Goal: Task Accomplishment & Management: Complete application form

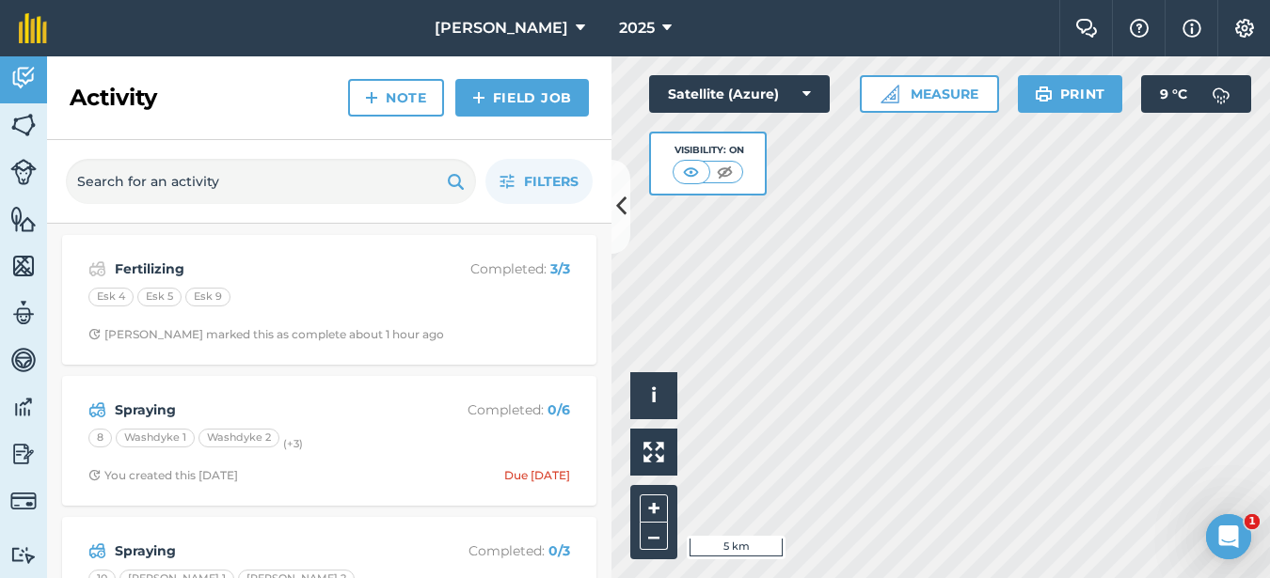
click at [924, 578] on html "Rooney Arable 2025 Farm Chat Help Info Settings Rooney Arable - 2025 Reproduced…" at bounding box center [635, 289] width 1270 height 578
click at [933, 578] on html "Rooney Arable 2025 Farm Chat Help Info Settings Rooney Arable - 2025 Reproduced…" at bounding box center [635, 289] width 1270 height 578
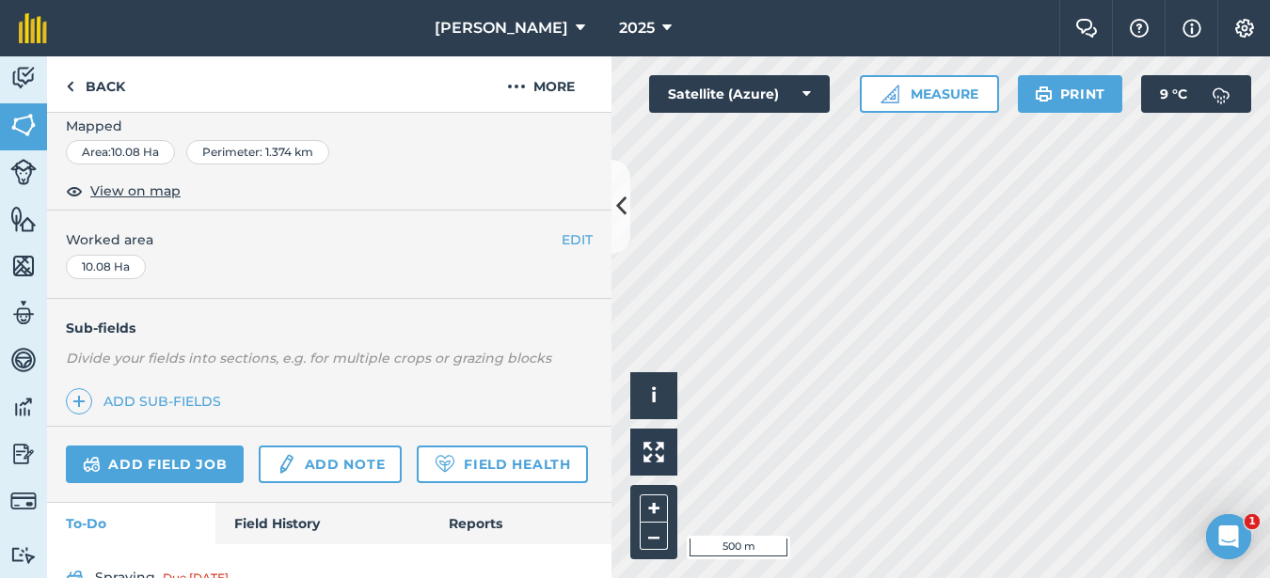
scroll to position [376, 0]
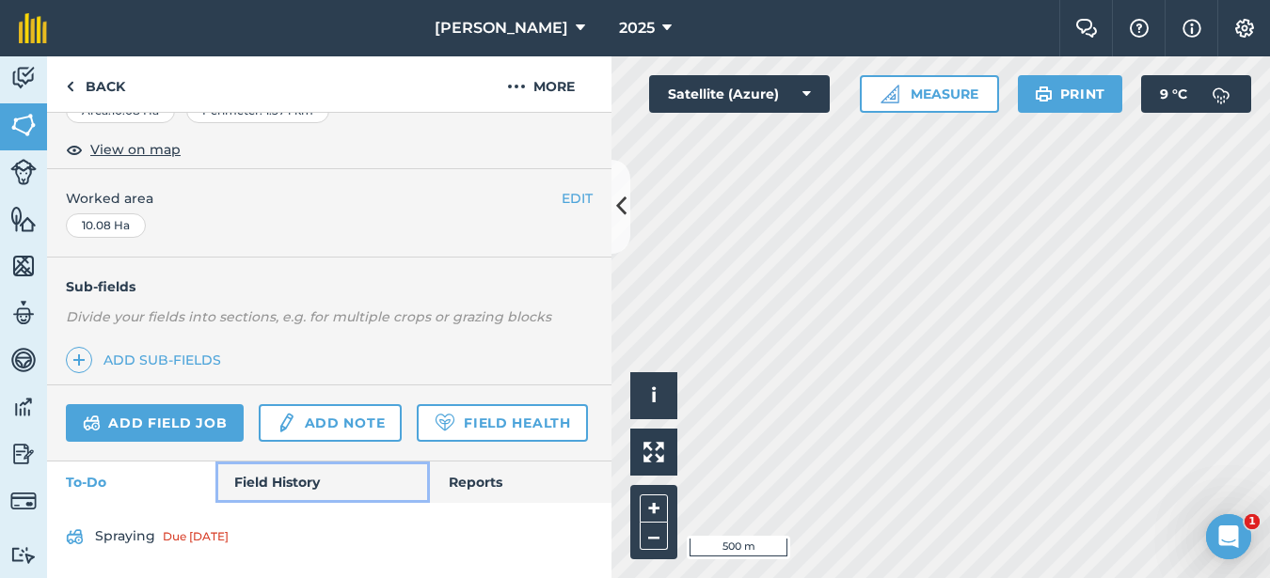
click at [277, 479] on link "Field History" at bounding box center [322, 482] width 214 height 41
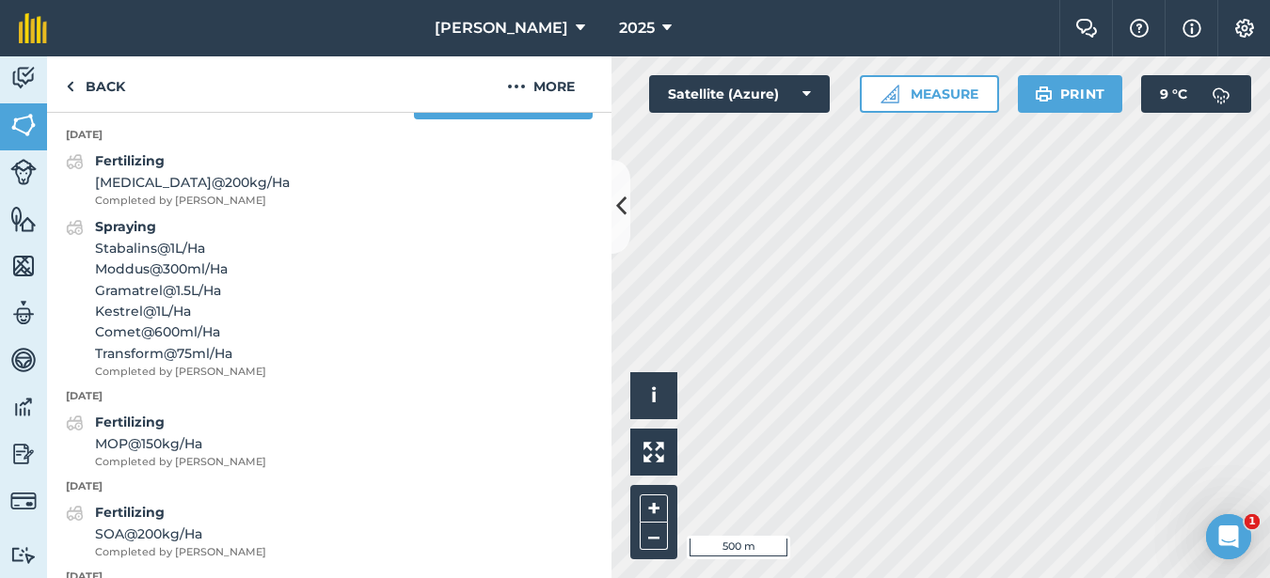
scroll to position [752, 0]
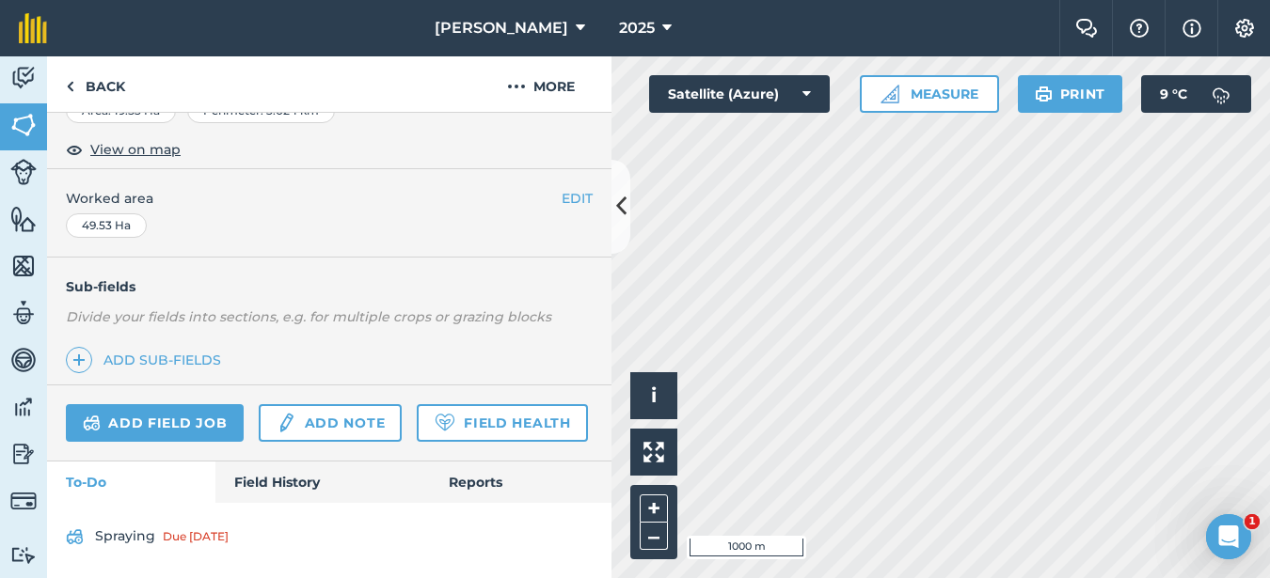
scroll to position [376, 0]
click at [272, 477] on link "Field History" at bounding box center [322, 482] width 214 height 41
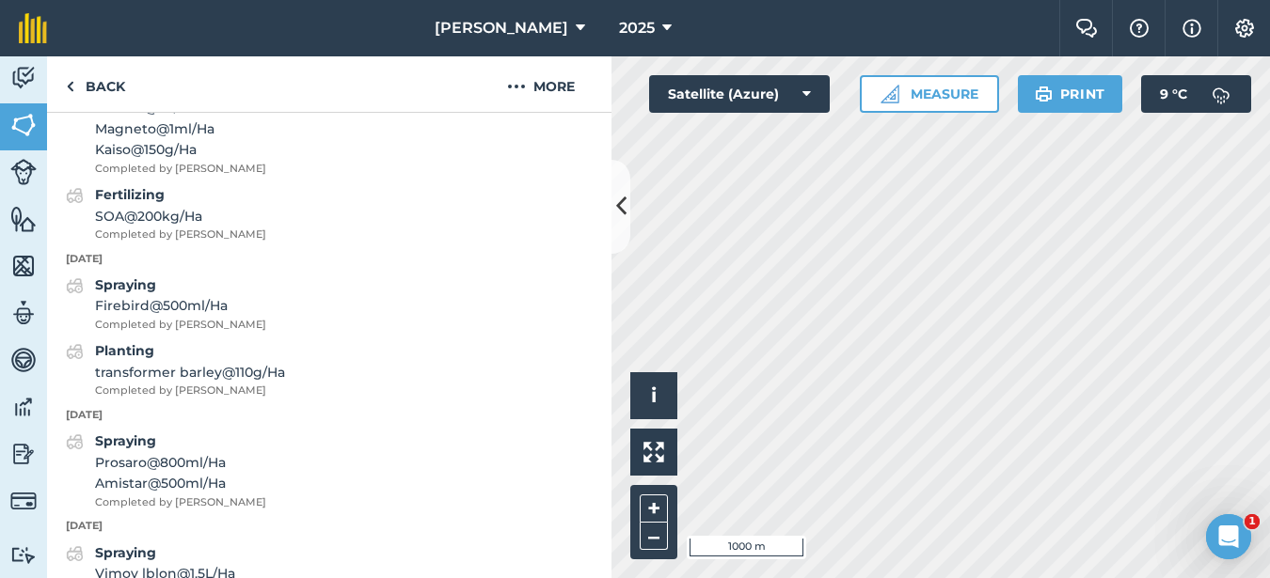
scroll to position [1223, 0]
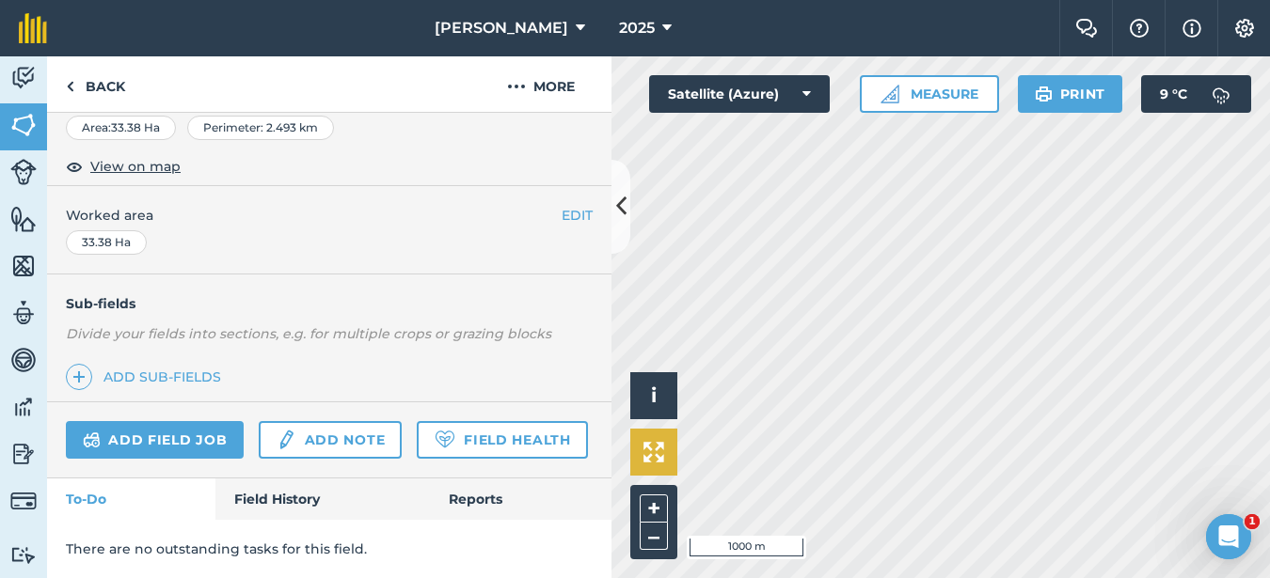
scroll to position [359, 0]
click at [258, 492] on link "Field History" at bounding box center [322, 499] width 214 height 41
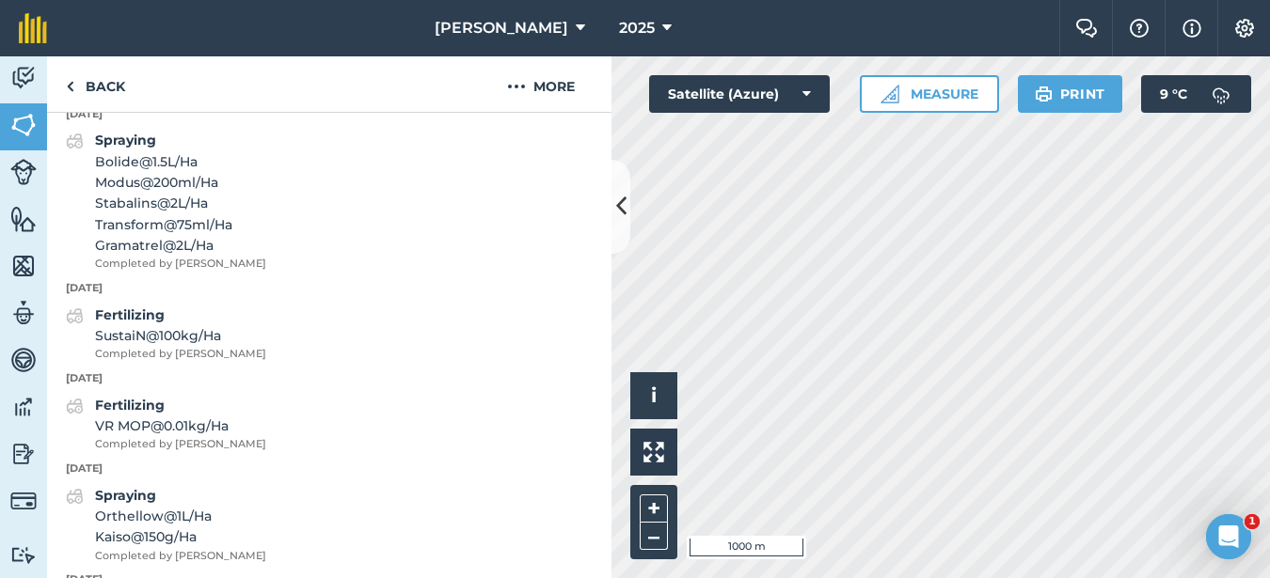
scroll to position [736, 0]
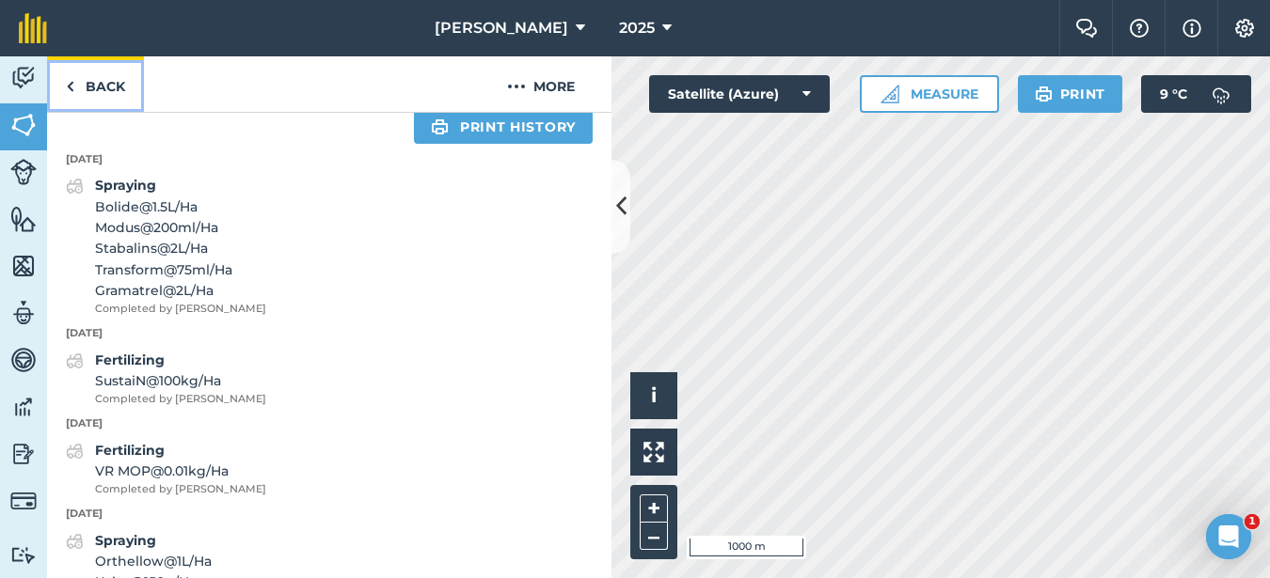
click at [97, 84] on link "Back" at bounding box center [95, 83] width 97 height 55
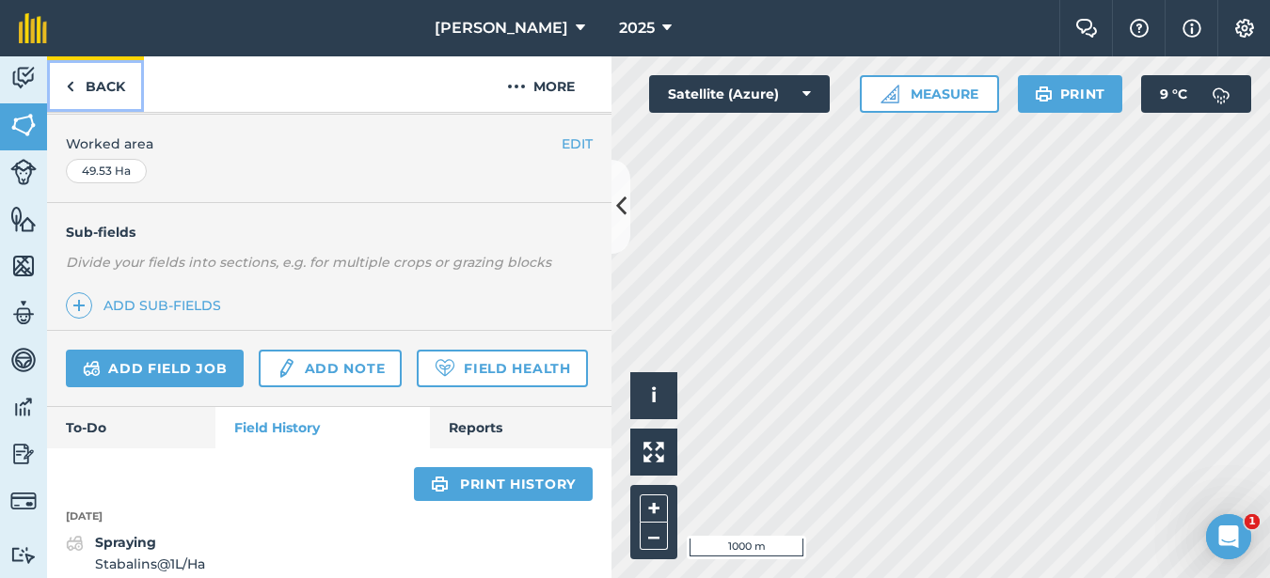
scroll to position [736, 0]
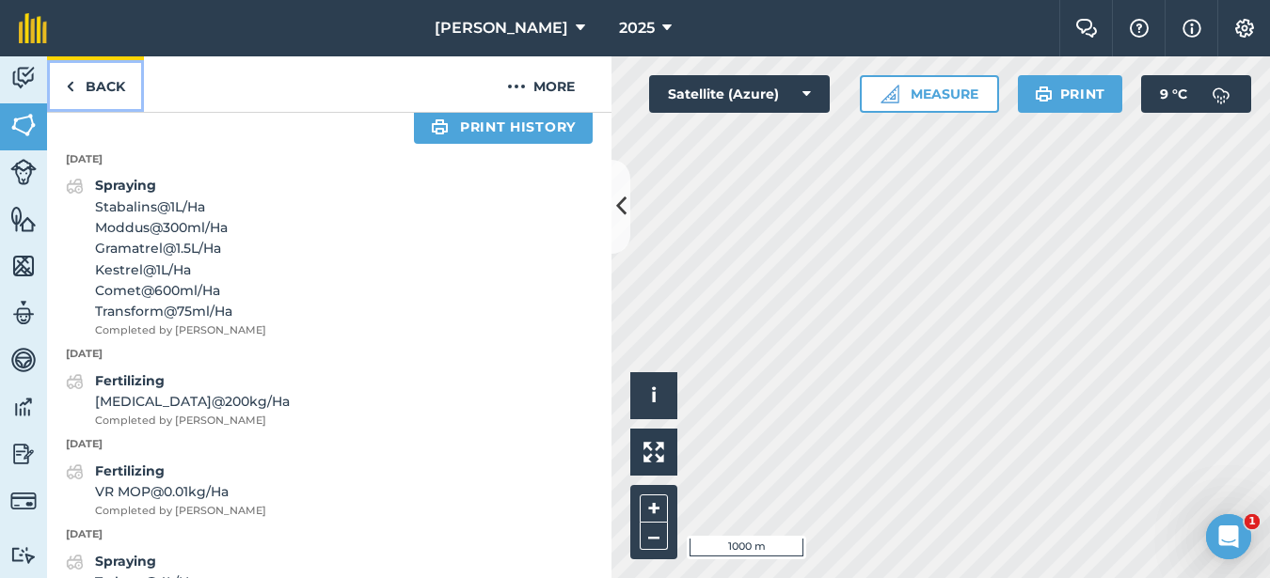
click at [95, 85] on link "Back" at bounding box center [95, 83] width 97 height 55
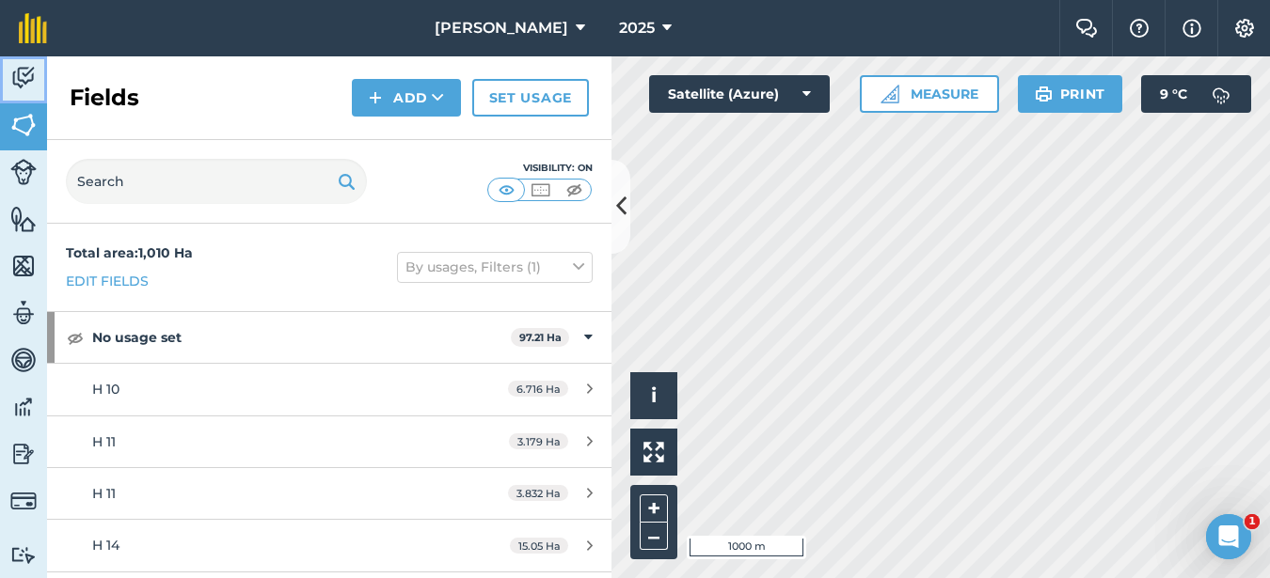
click at [20, 81] on img at bounding box center [23, 78] width 26 height 28
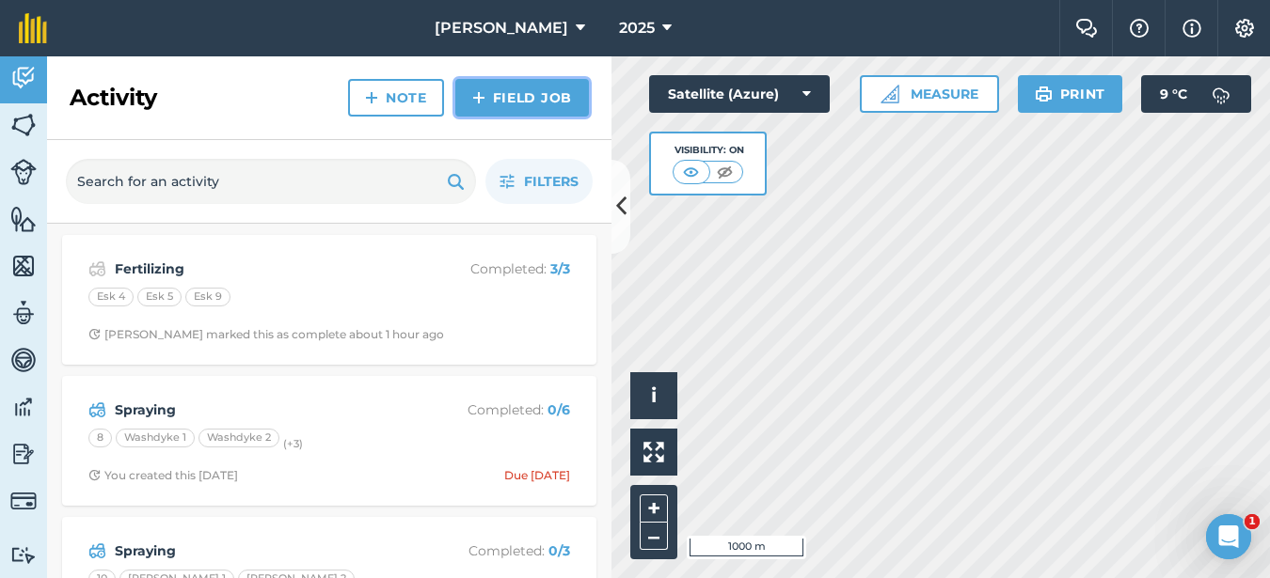
click at [542, 99] on link "Field Job" at bounding box center [522, 98] width 134 height 38
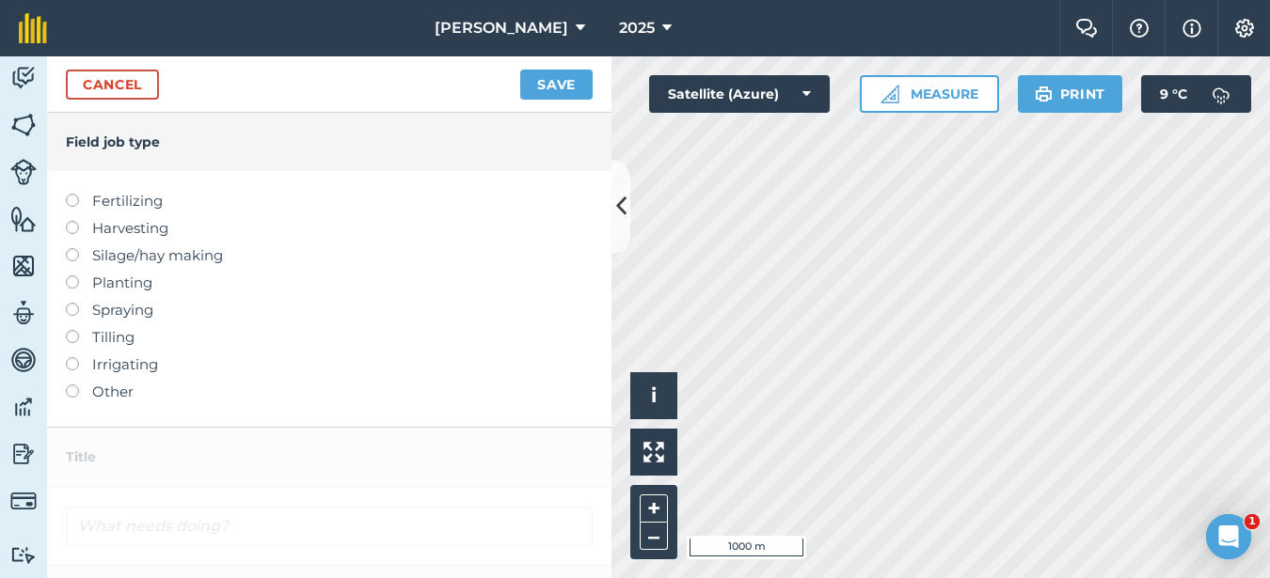
click at [69, 194] on label at bounding box center [79, 194] width 26 height 0
type input "Fertilizing"
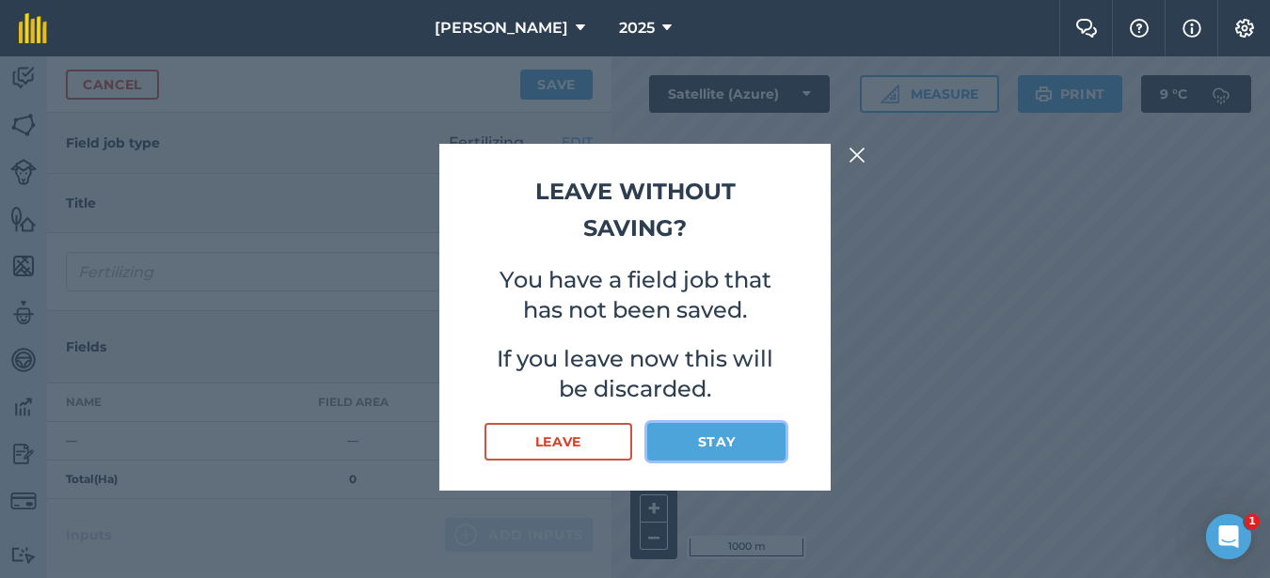
click at [690, 454] on button "Stay" at bounding box center [716, 442] width 138 height 38
click at [857, 160] on img at bounding box center [856, 155] width 17 height 23
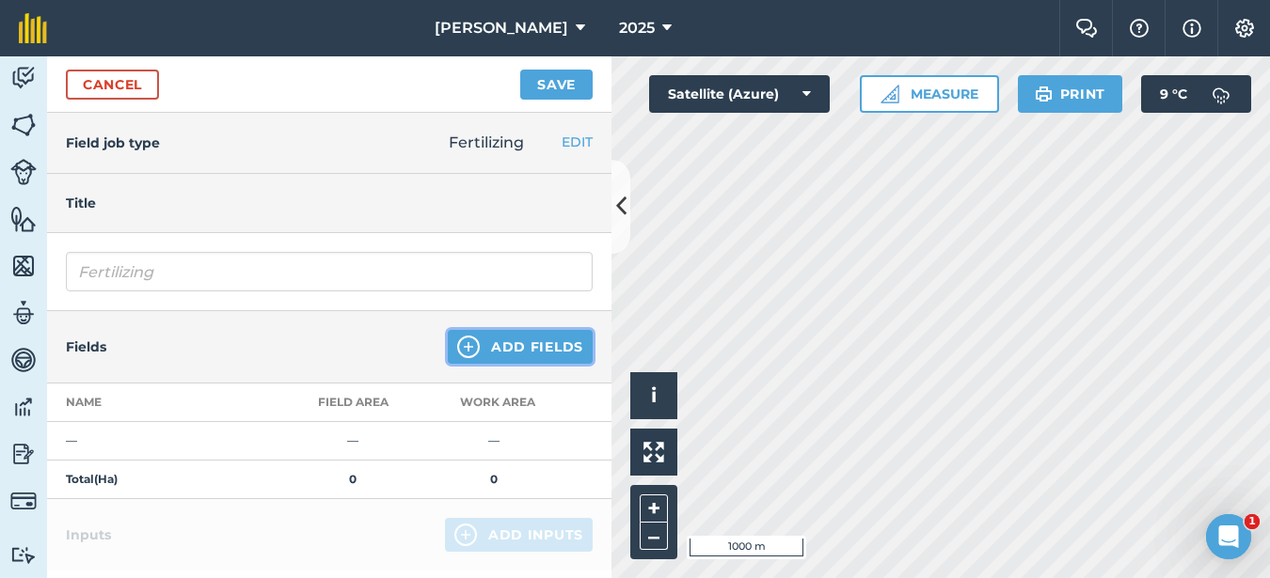
click at [494, 349] on button "Add Fields" at bounding box center [520, 347] width 145 height 34
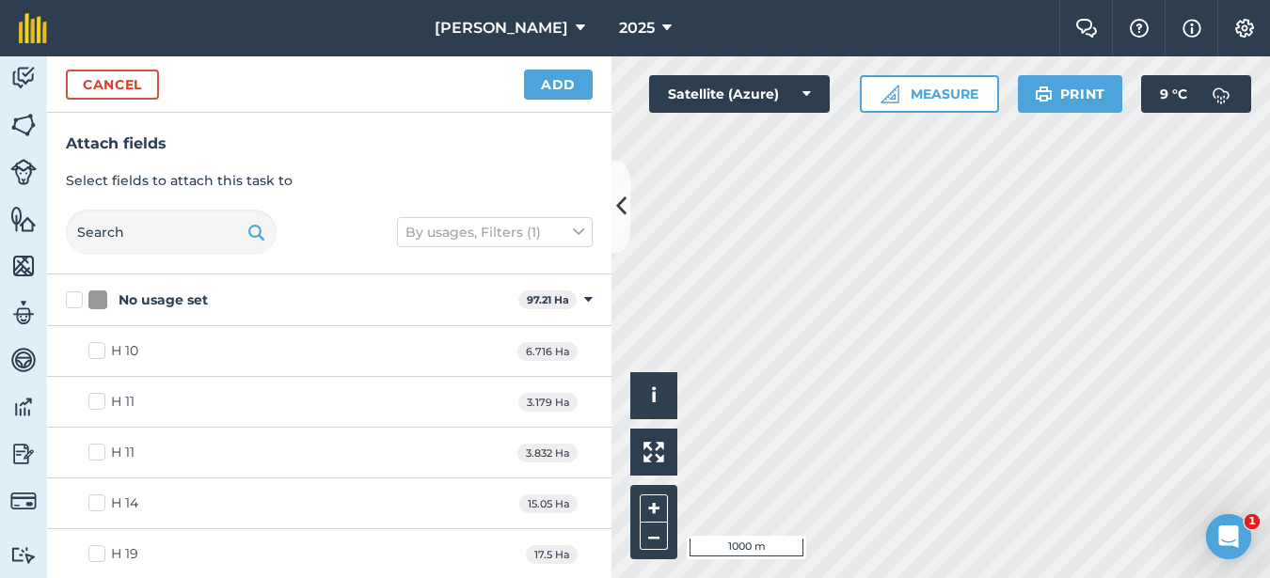
checkbox input "true"
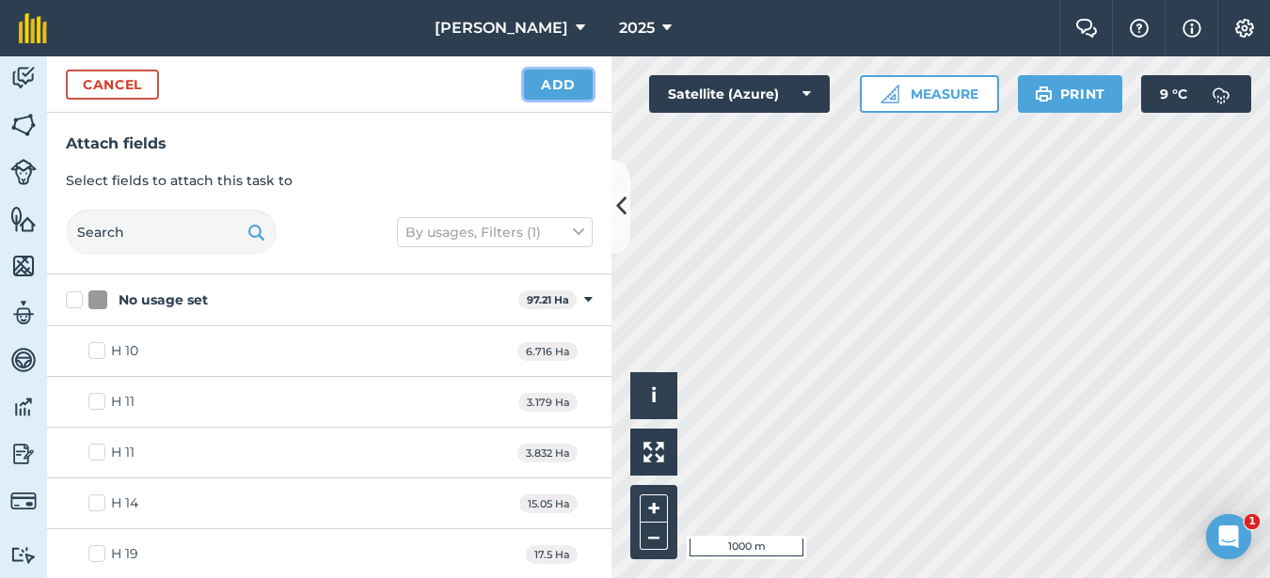
click at [556, 79] on button "Add" at bounding box center [558, 85] width 69 height 30
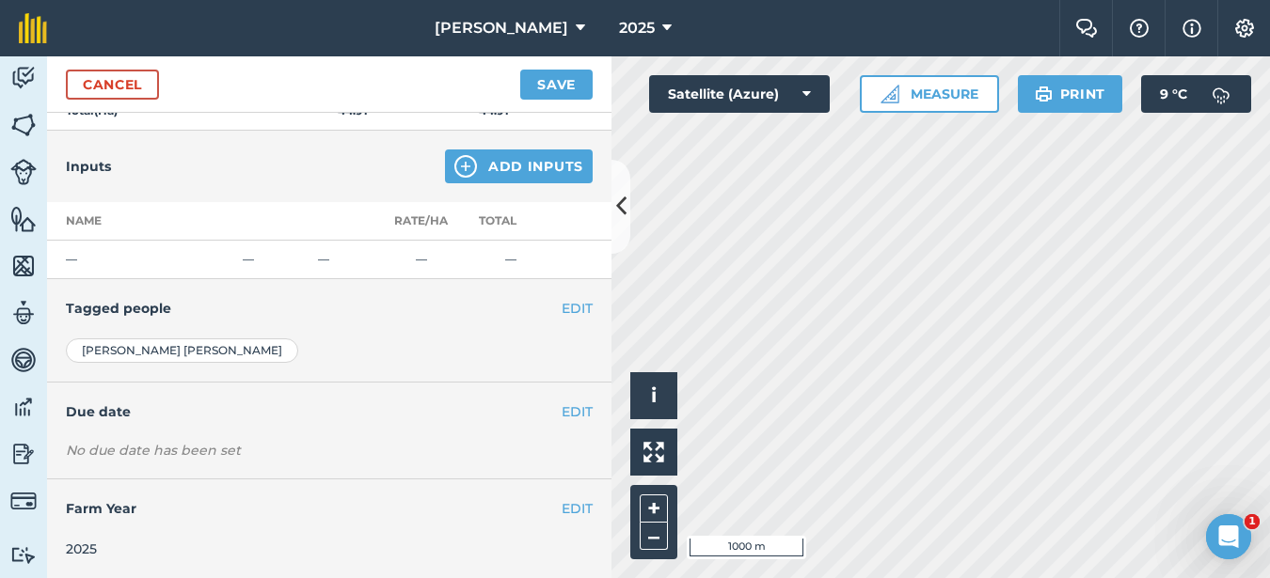
scroll to position [562, 0]
click at [572, 407] on button "EDIT" at bounding box center [577, 411] width 31 height 21
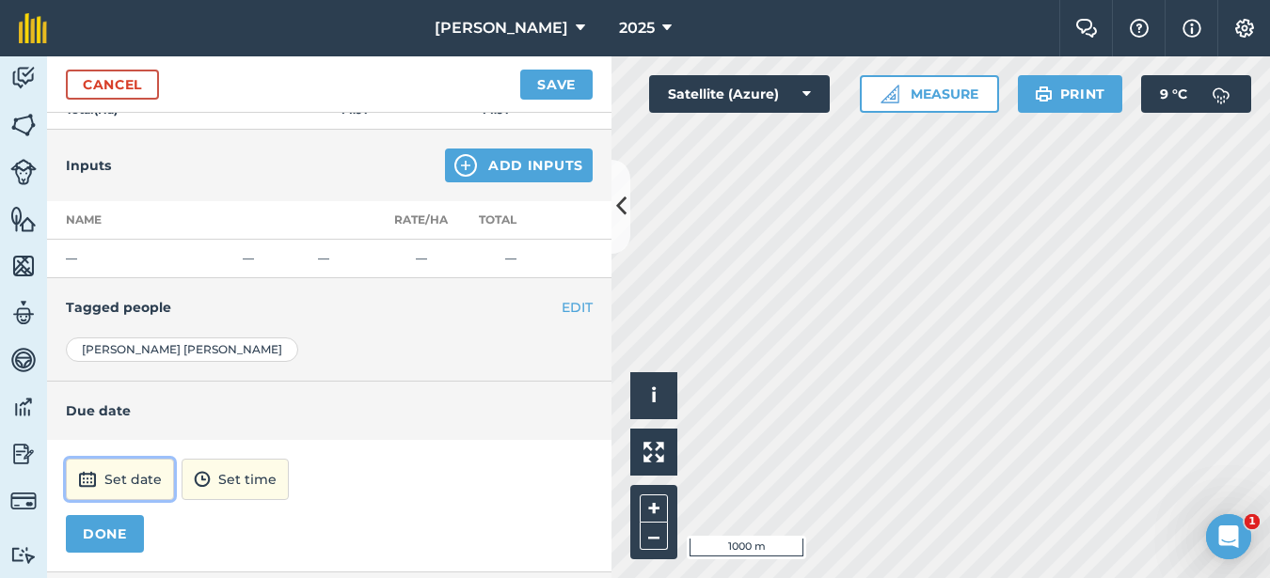
click at [111, 477] on button "Set date" at bounding box center [120, 479] width 108 height 41
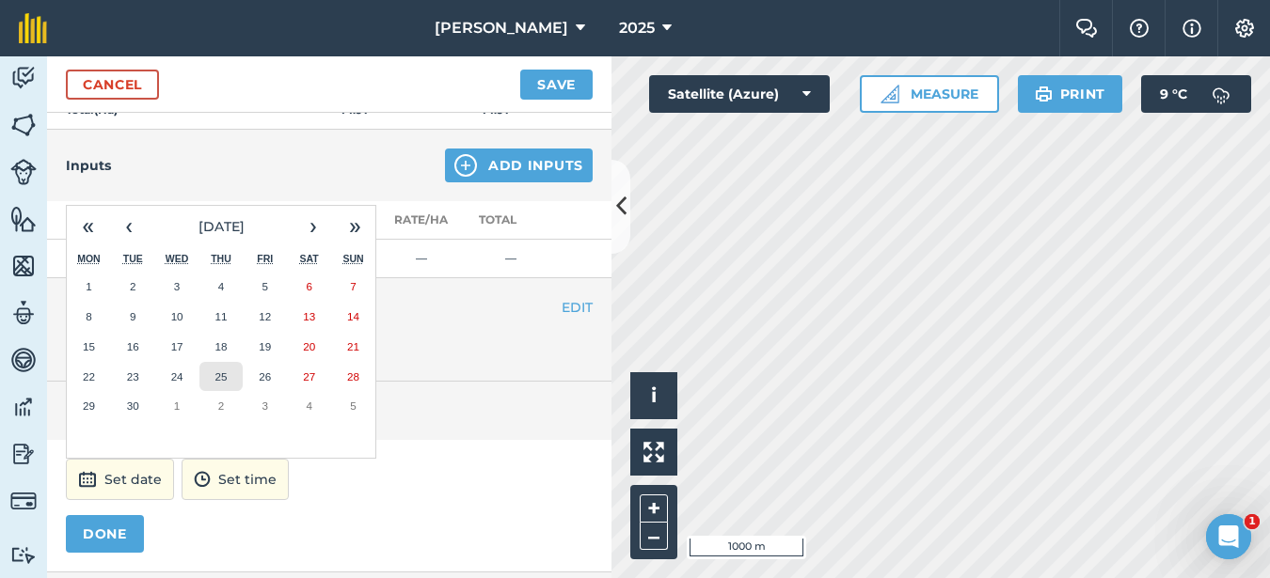
click at [222, 383] on button "25" at bounding box center [221, 377] width 44 height 30
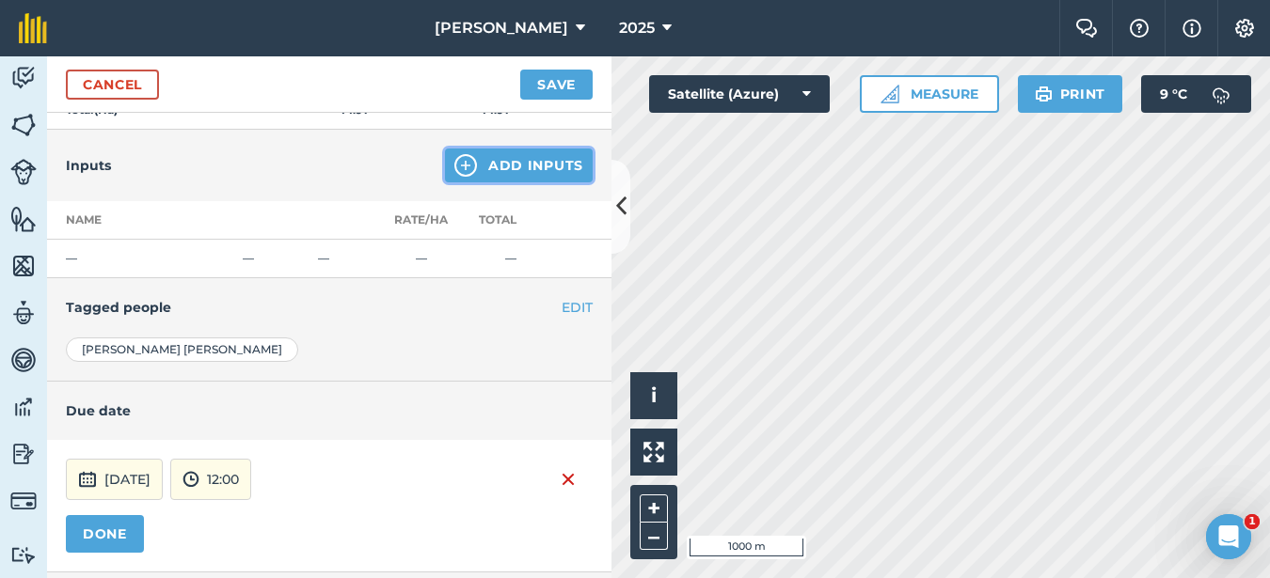
click at [534, 175] on button "Add Inputs" at bounding box center [519, 166] width 148 height 34
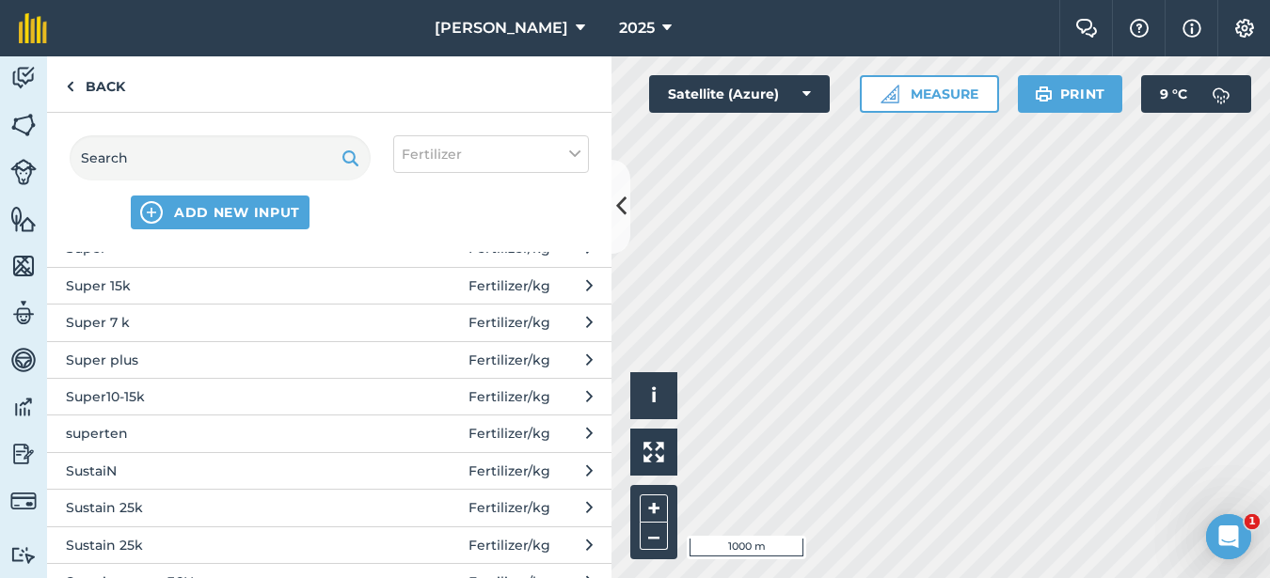
scroll to position [1317, 0]
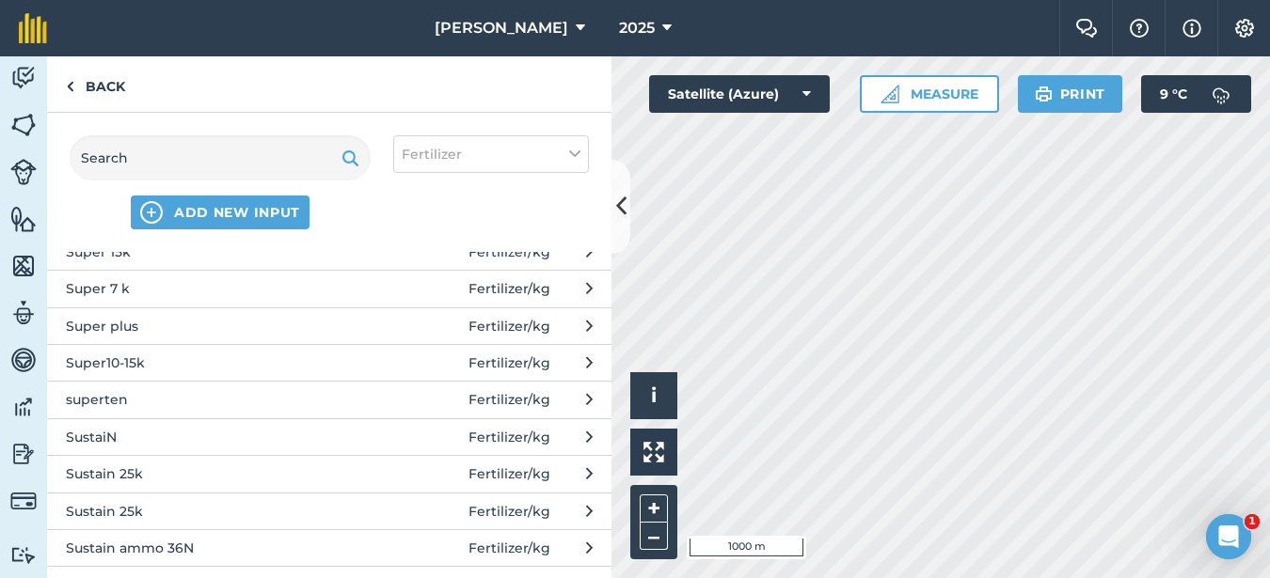
click at [160, 451] on button "SustaiN Fertilizer / kg" at bounding box center [329, 437] width 564 height 37
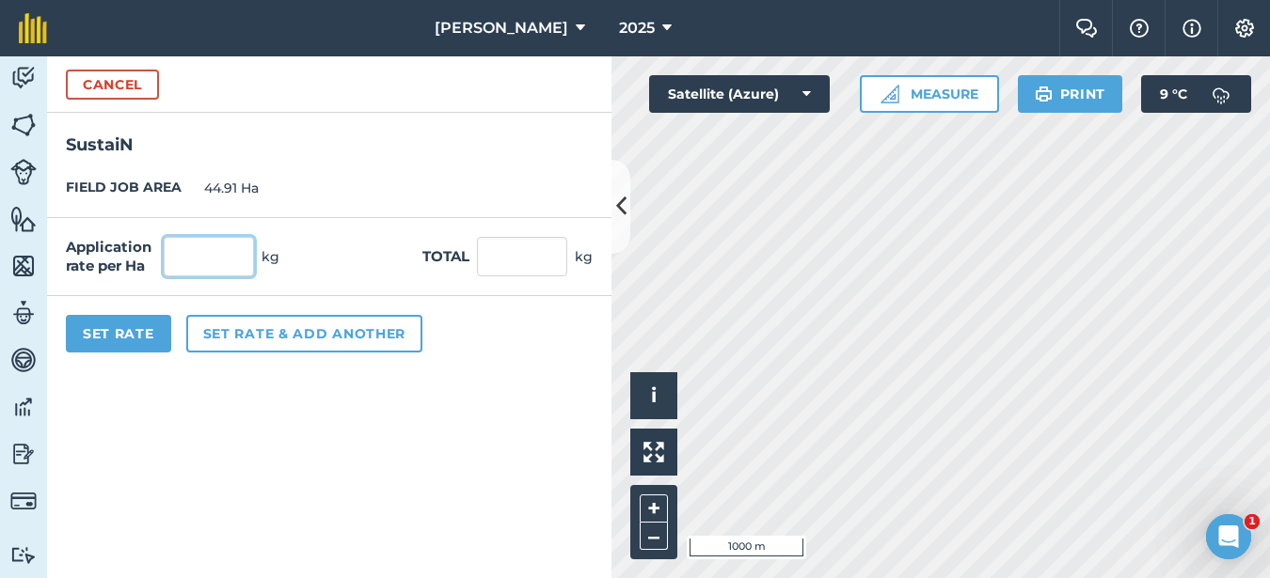
click at [219, 250] on input "text" at bounding box center [209, 257] width 90 height 40
type input "100"
type input "4,491"
click at [128, 331] on button "Set Rate" at bounding box center [118, 334] width 105 height 38
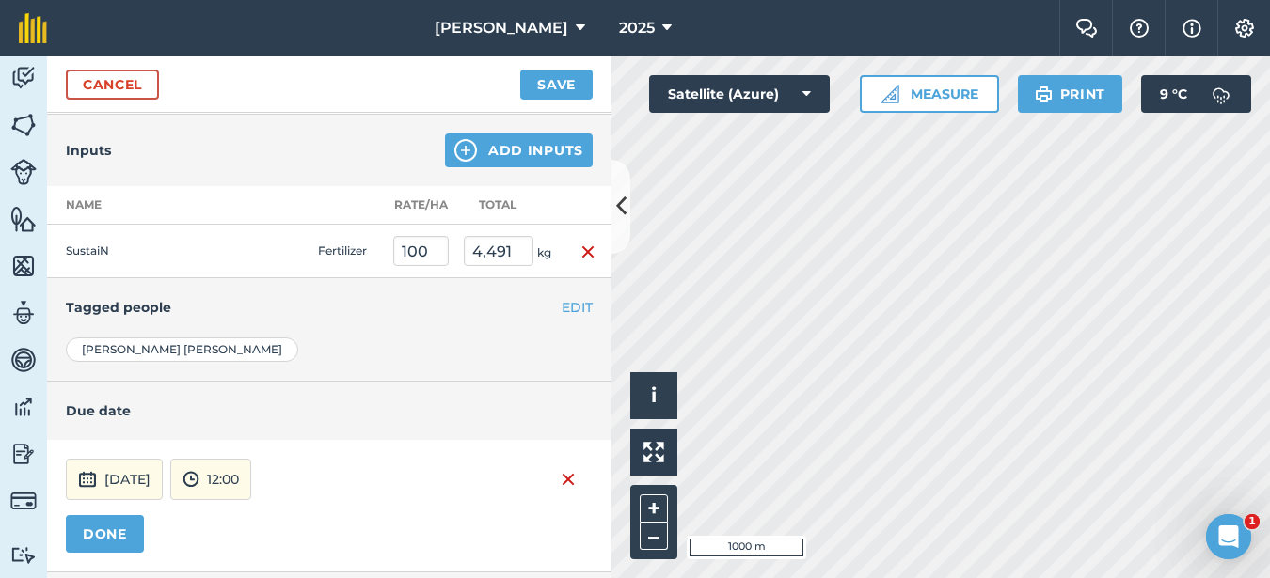
scroll to position [671, 0]
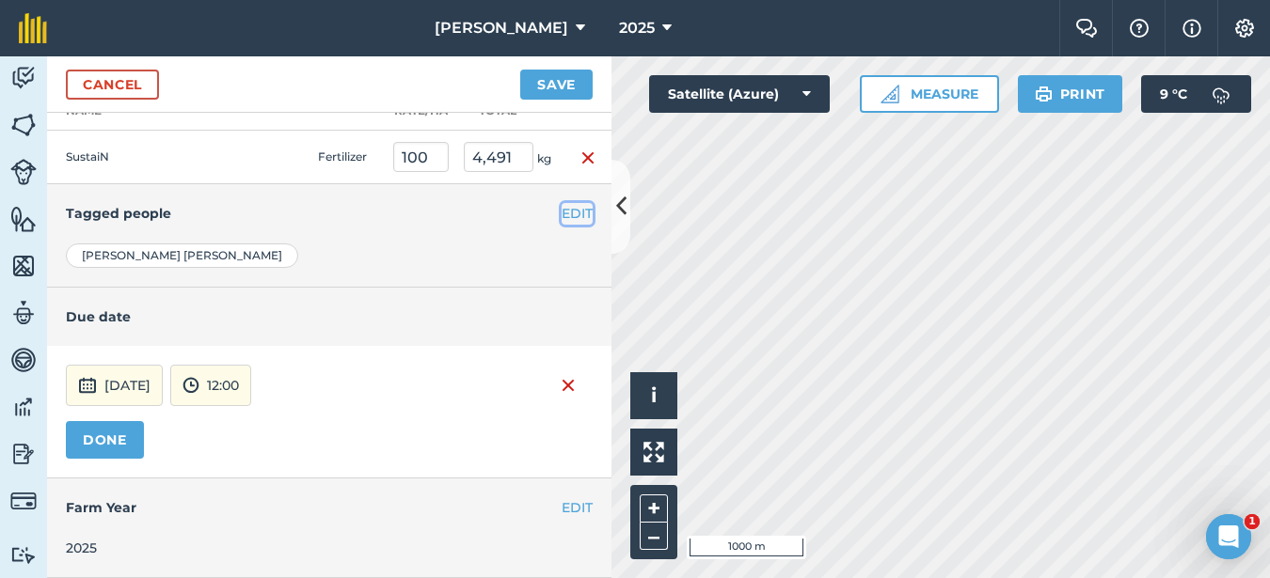
drag, startPoint x: 573, startPoint y: 219, endPoint x: 538, endPoint y: 218, distance: 34.8
click at [573, 218] on button "EDIT" at bounding box center [577, 213] width 31 height 21
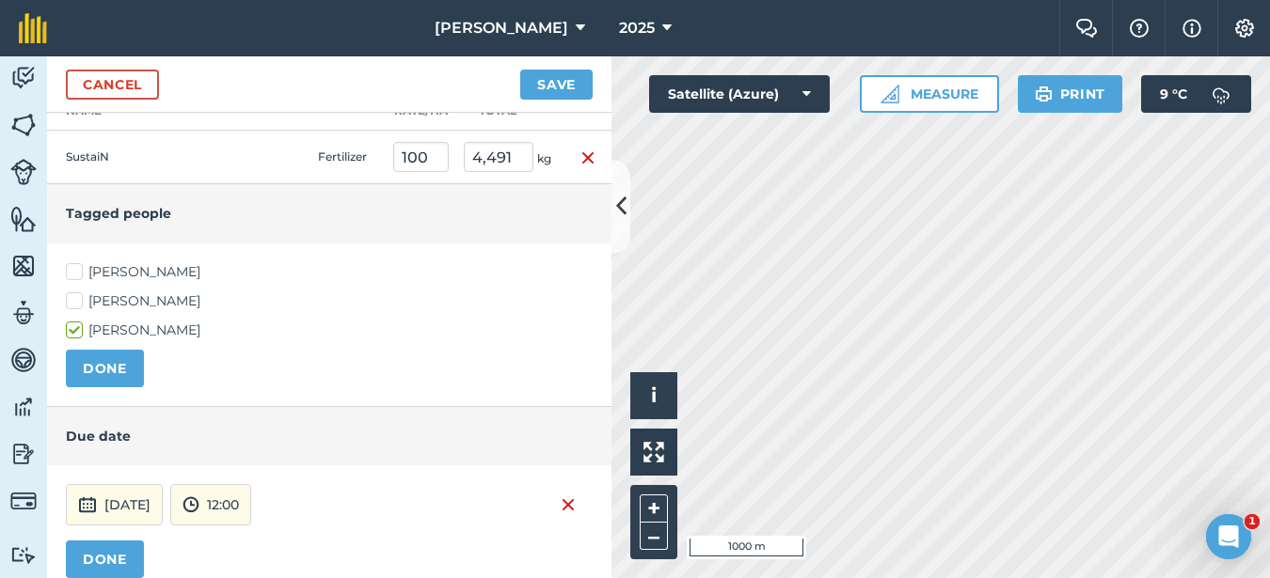
click at [71, 267] on label "[PERSON_NAME]" at bounding box center [329, 272] width 527 height 20
click at [71, 267] on input "[PERSON_NAME]" at bounding box center [72, 268] width 12 height 12
checkbox input "true"
click at [73, 297] on label "[PERSON_NAME]" at bounding box center [329, 302] width 527 height 20
click at [73, 297] on input "[PERSON_NAME]" at bounding box center [72, 298] width 12 height 12
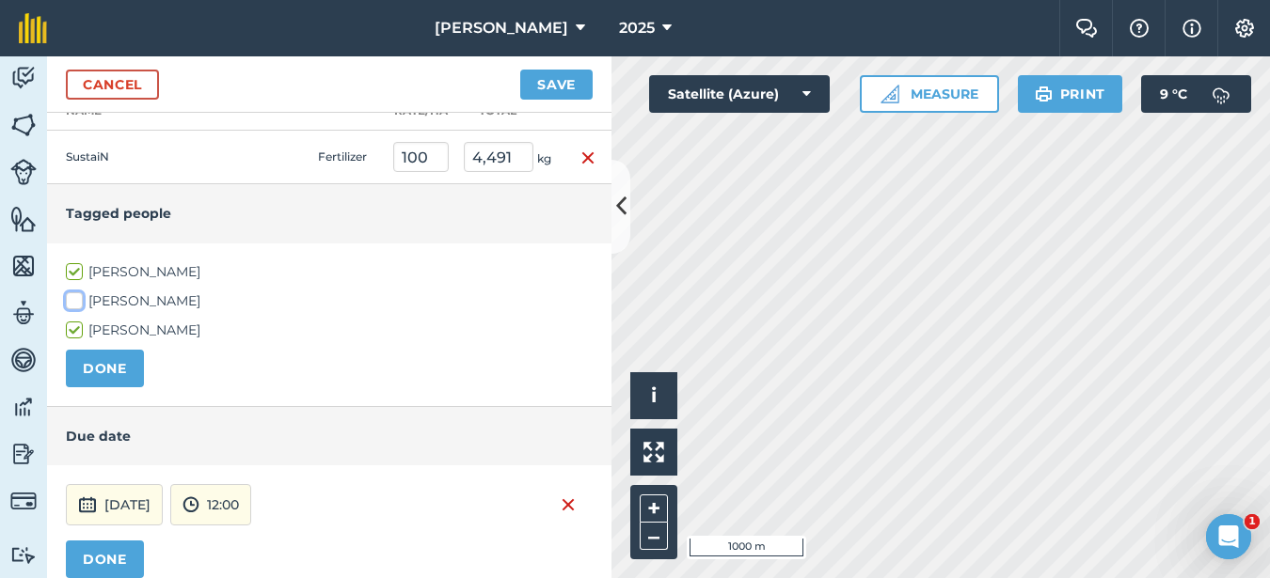
checkbox input "true"
click at [575, 82] on button "Save" at bounding box center [556, 85] width 72 height 30
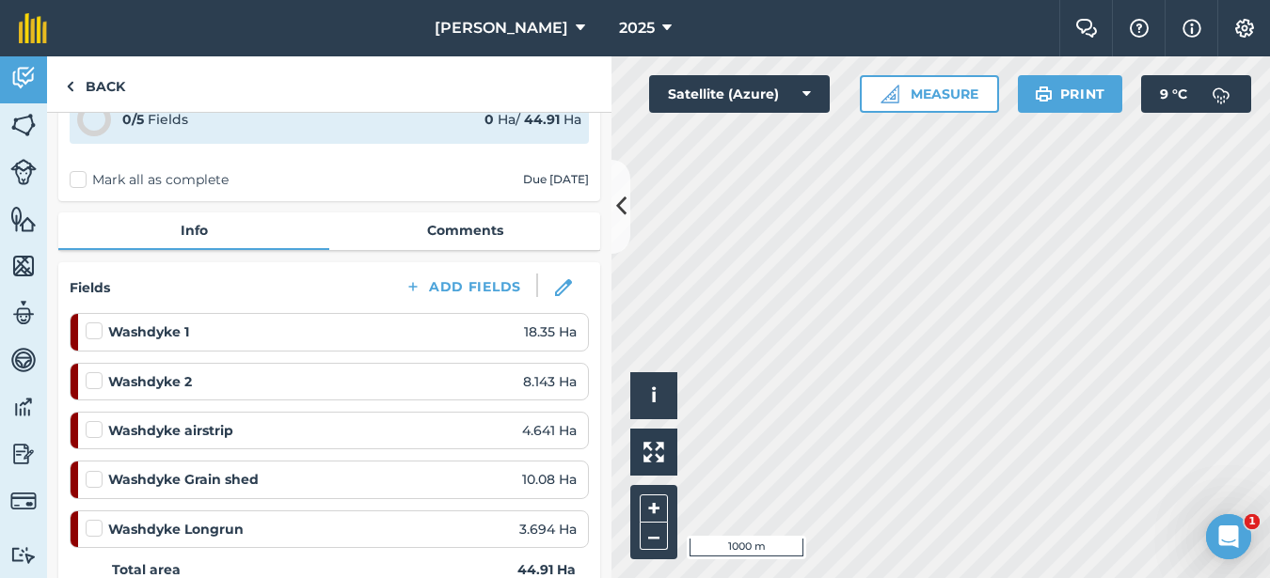
scroll to position [282, 0]
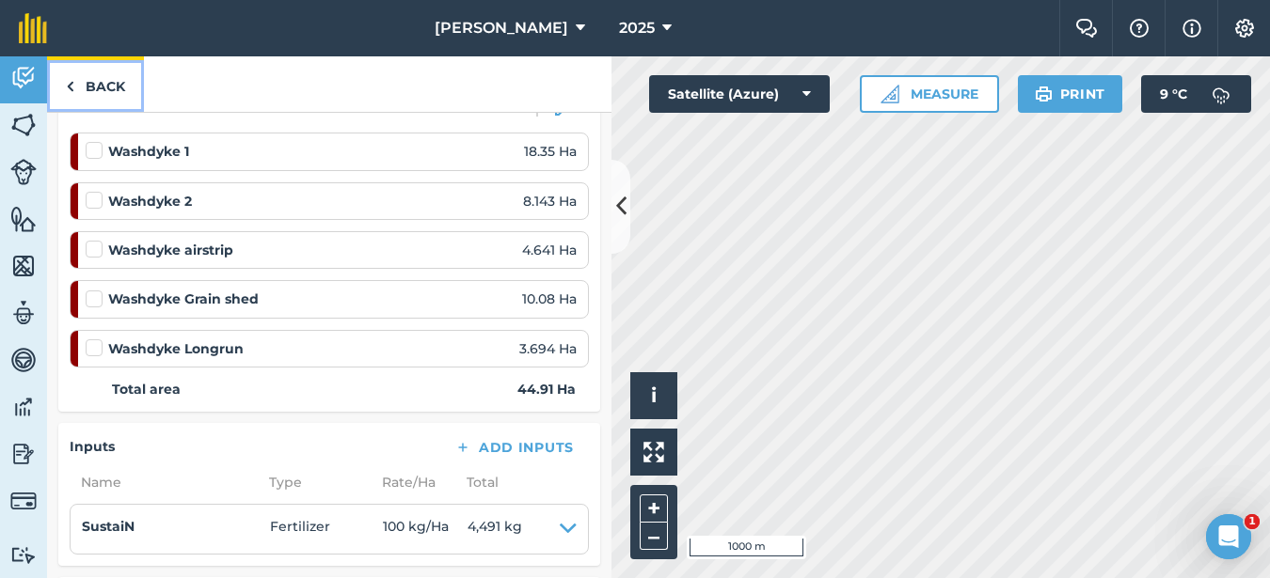
click at [97, 88] on link "Back" at bounding box center [95, 83] width 97 height 55
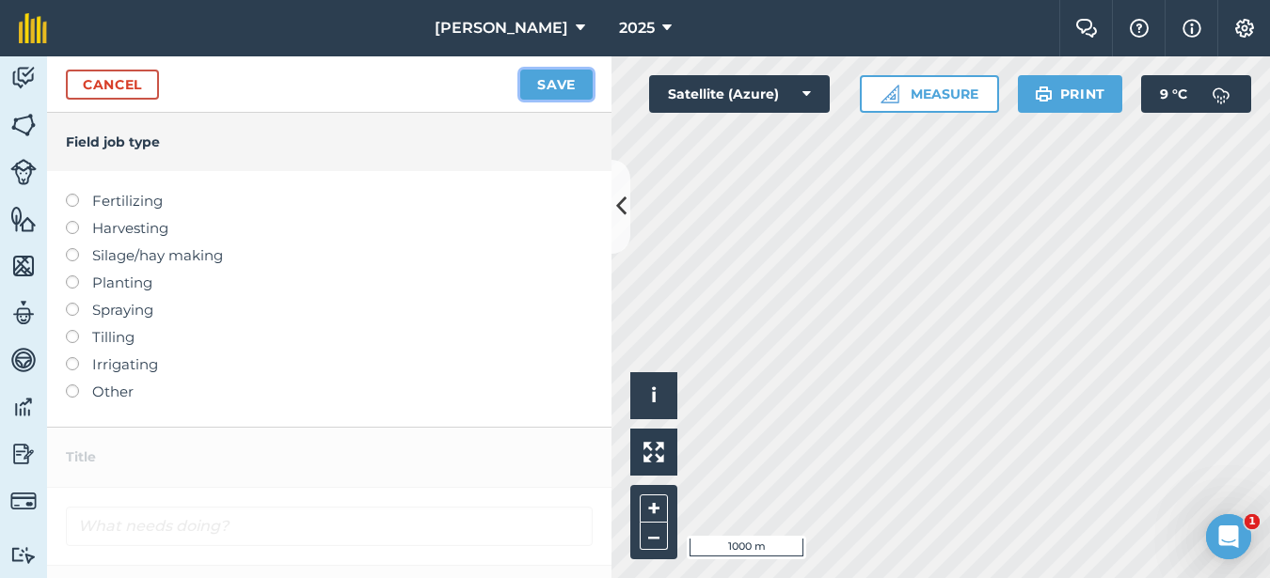
click at [540, 88] on button "Save" at bounding box center [556, 85] width 72 height 30
click at [74, 194] on label at bounding box center [79, 194] width 26 height 0
type input "Fertilizing"
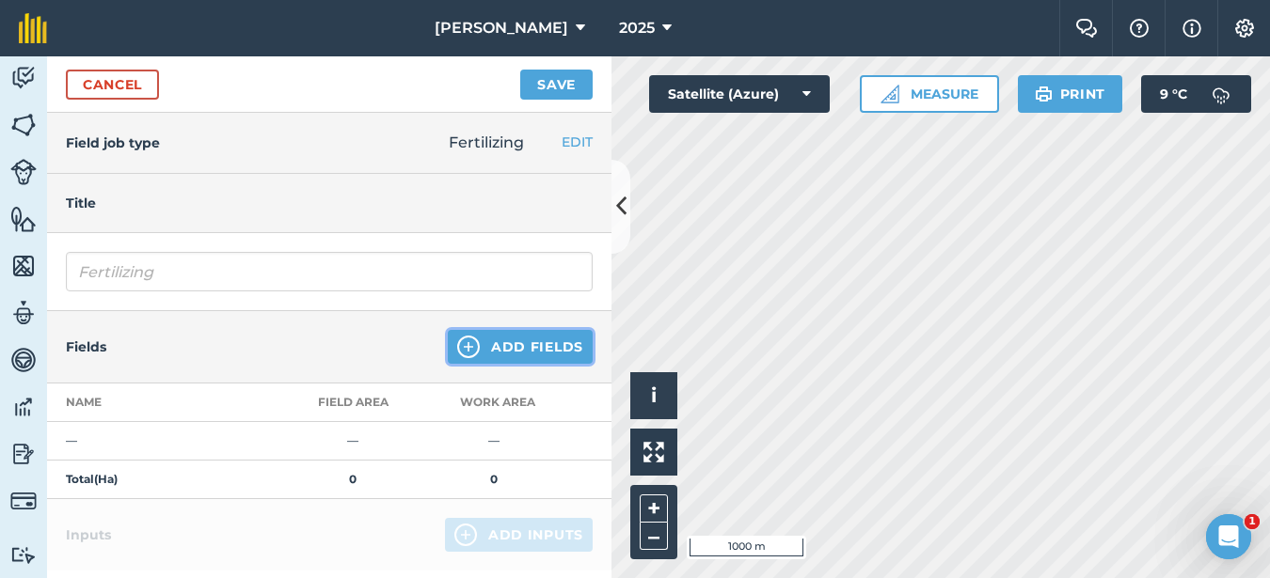
click at [477, 347] on button "Add Fields" at bounding box center [520, 347] width 145 height 34
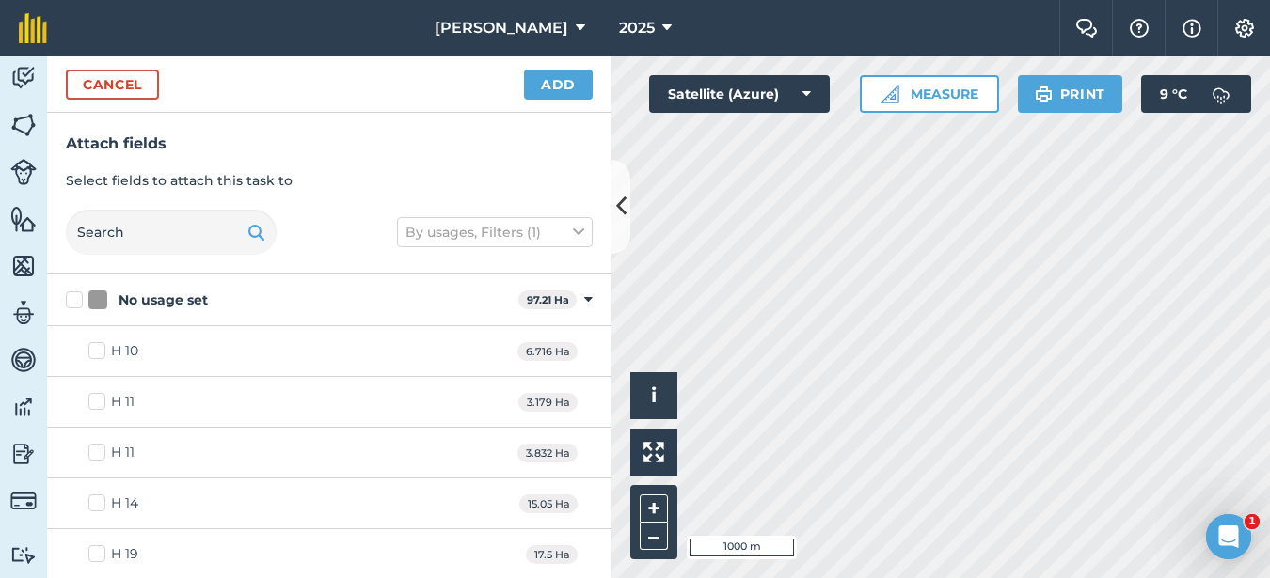
checkbox input "true"
click at [538, 82] on button "Add" at bounding box center [558, 85] width 69 height 30
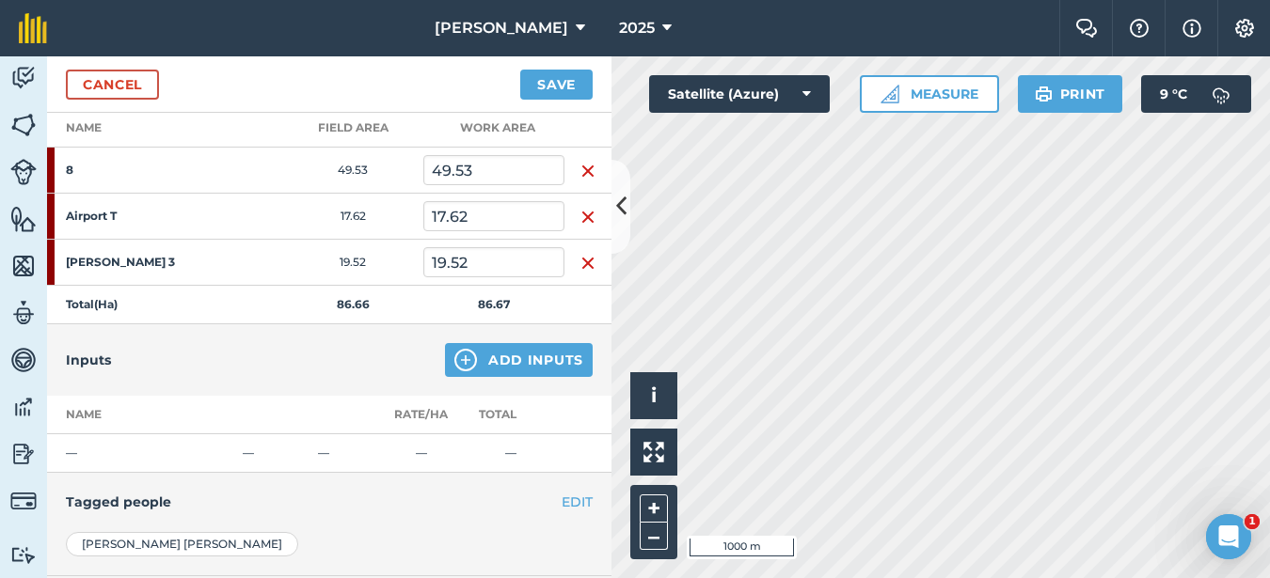
scroll to position [282, 0]
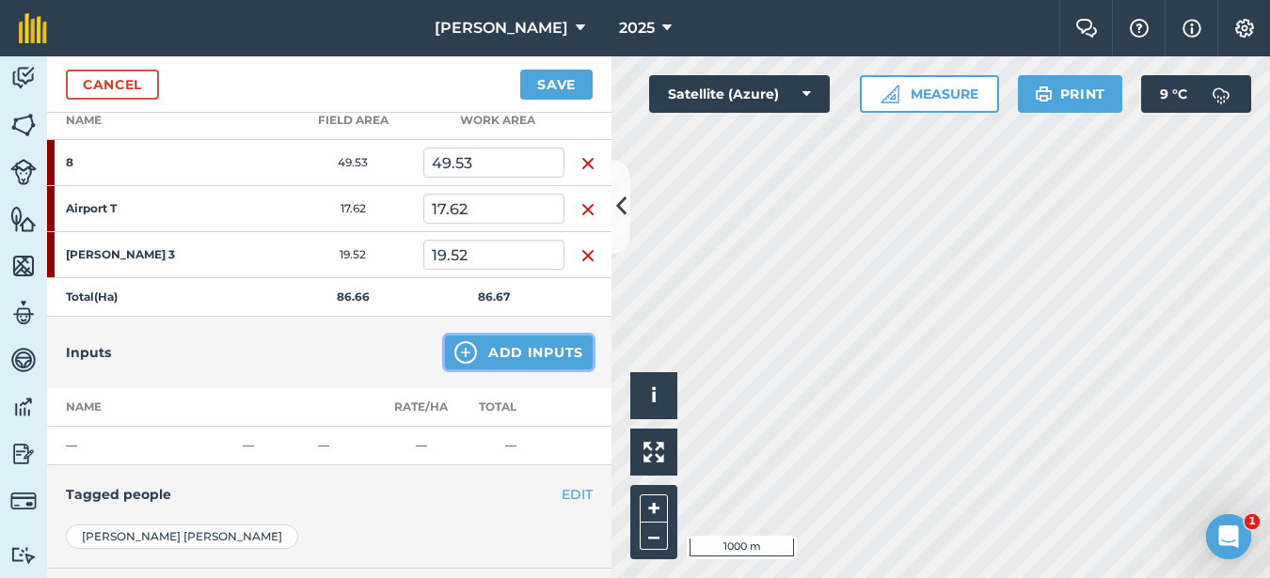
click at [530, 353] on button "Add Inputs" at bounding box center [519, 353] width 148 height 34
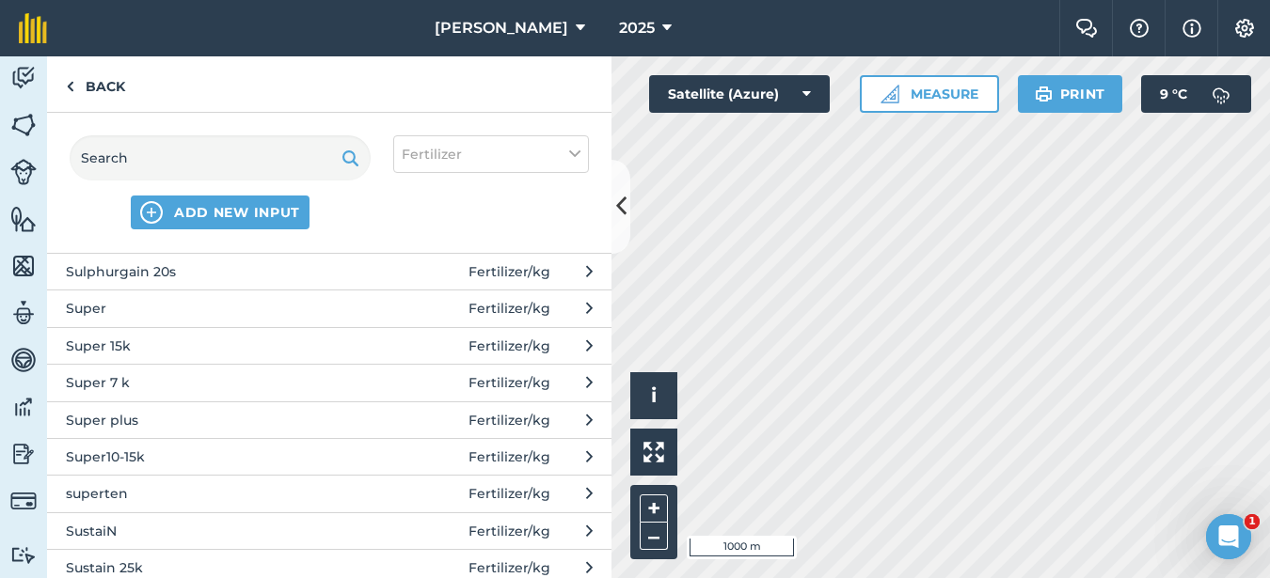
scroll to position [1317, 0]
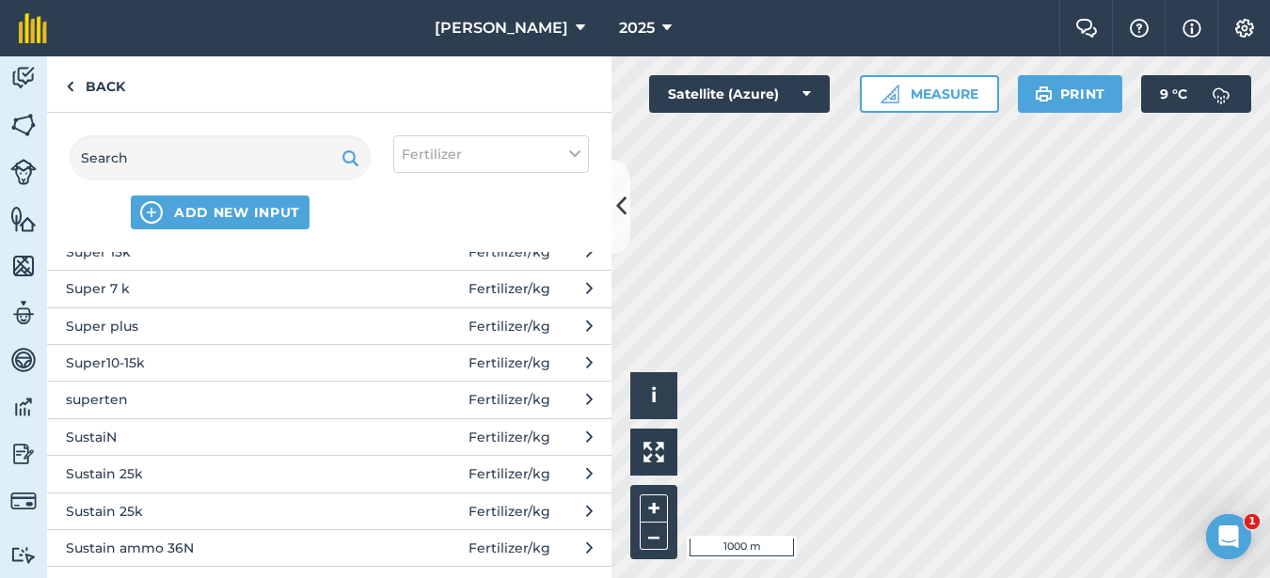
click at [150, 440] on span "SustaiN" at bounding box center [220, 437] width 308 height 21
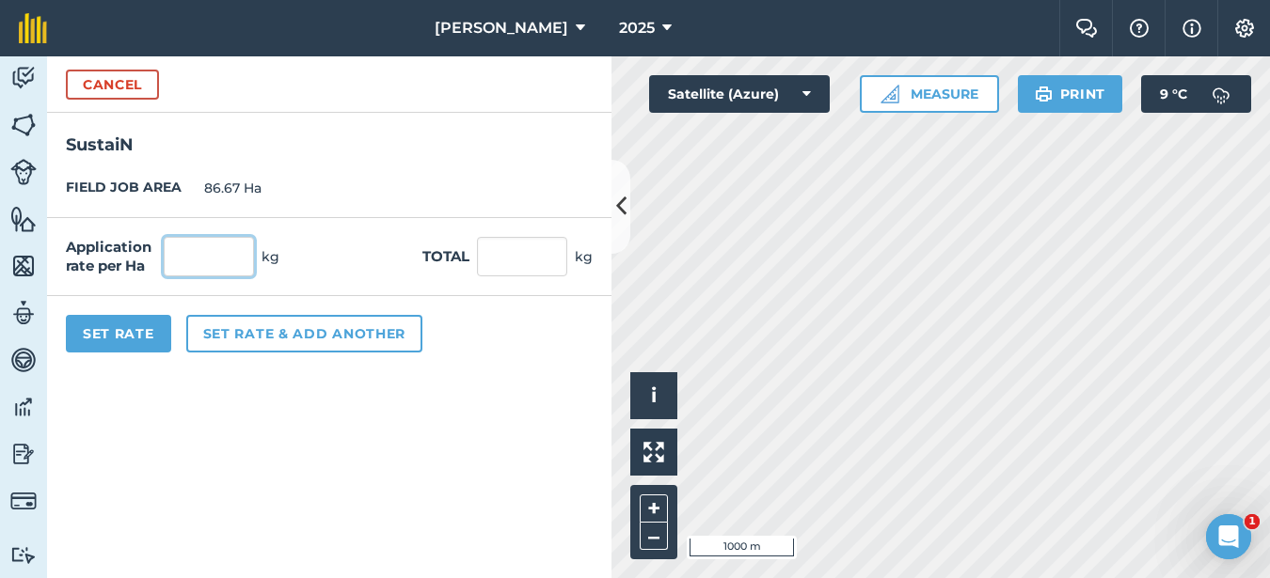
click at [211, 246] on input "text" at bounding box center [209, 257] width 90 height 40
type input "200"
type input "17,334"
click at [155, 335] on button "Set Rate" at bounding box center [118, 334] width 105 height 38
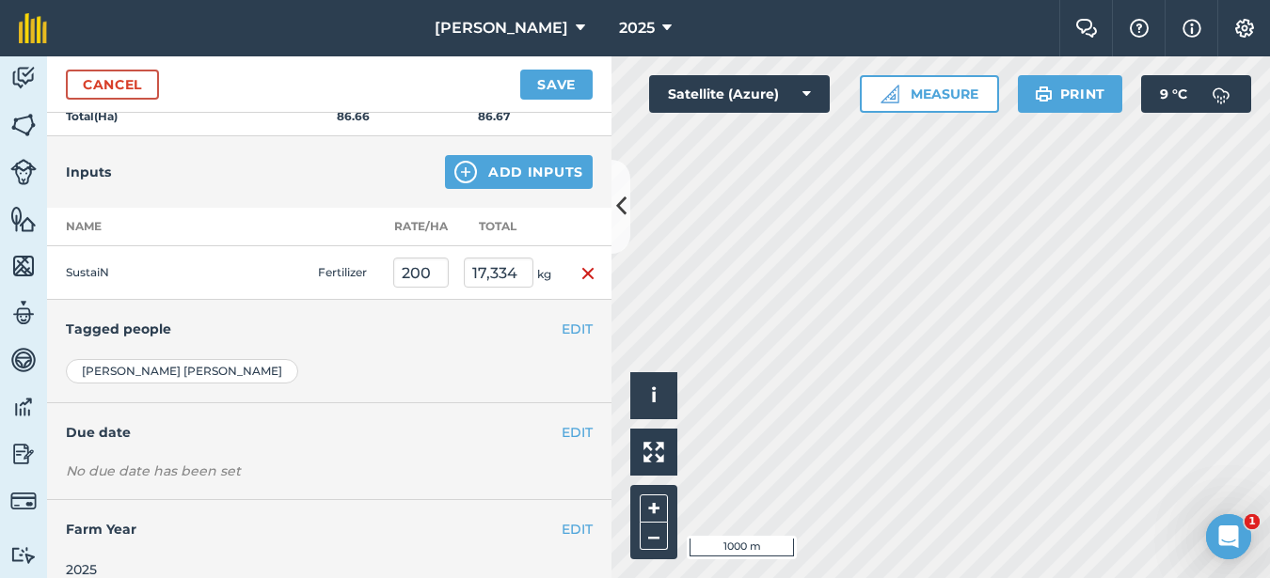
scroll to position [470, 0]
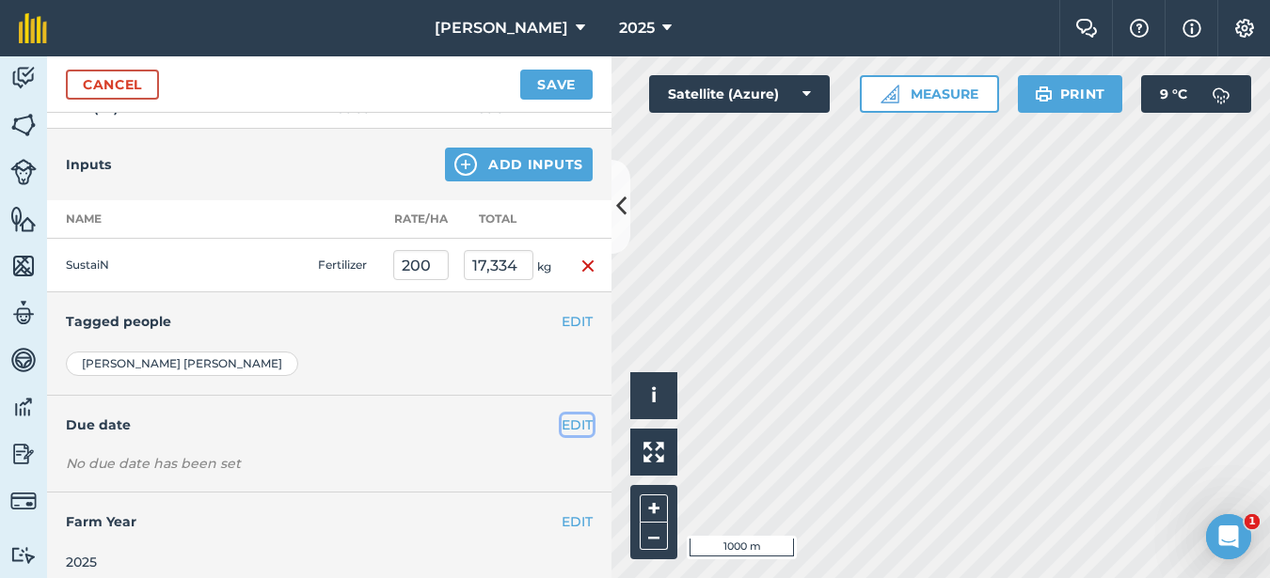
drag, startPoint x: 559, startPoint y: 428, endPoint x: 551, endPoint y: 420, distance: 11.3
click at [562, 426] on button "EDIT" at bounding box center [577, 425] width 31 height 21
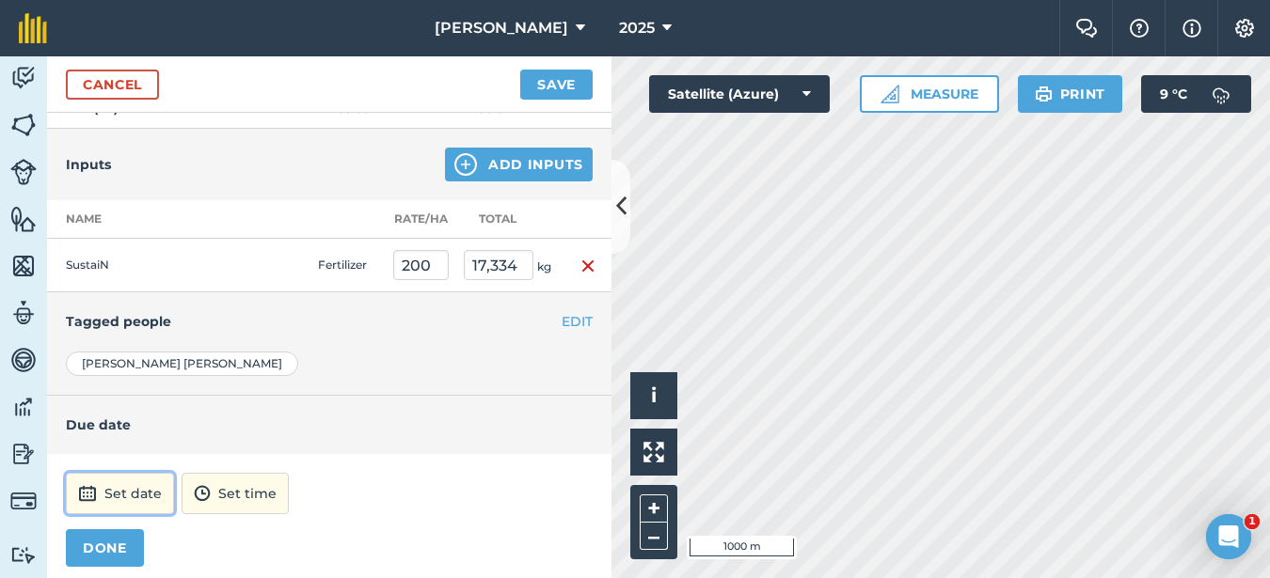
click at [144, 496] on button "Set date" at bounding box center [120, 493] width 108 height 41
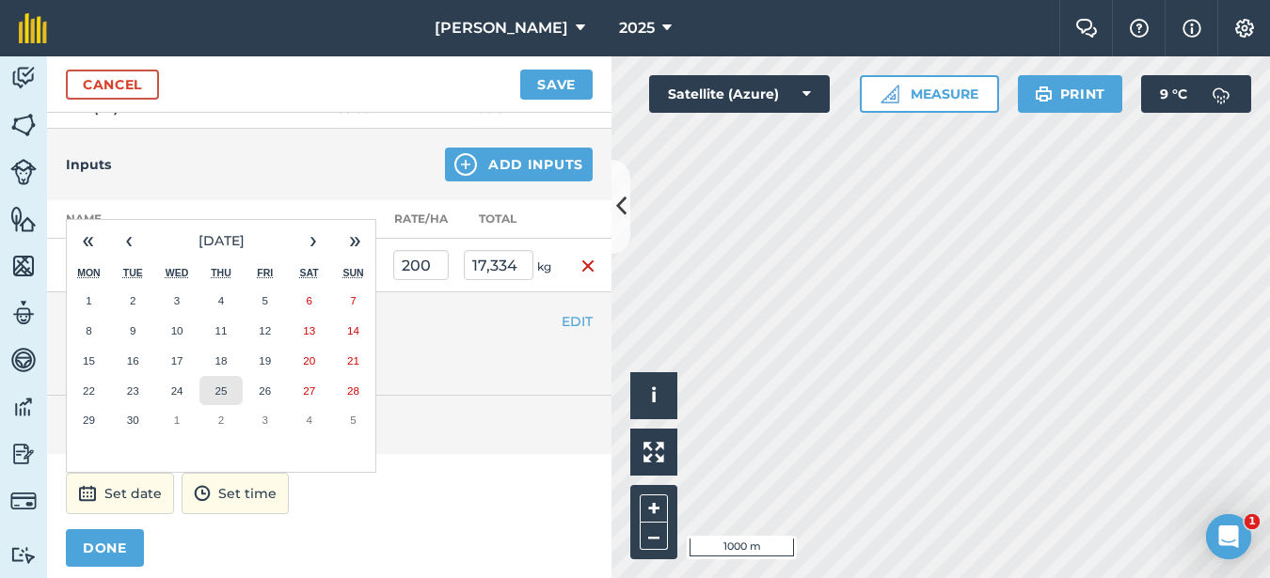
click at [232, 383] on button "25" at bounding box center [221, 391] width 44 height 30
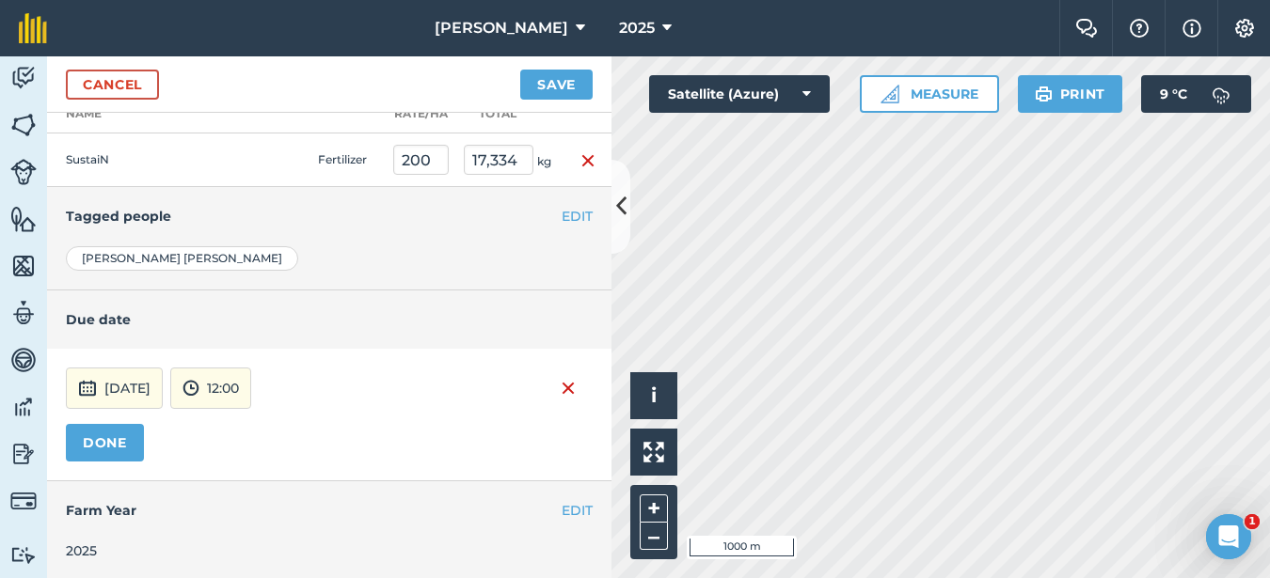
scroll to position [578, 0]
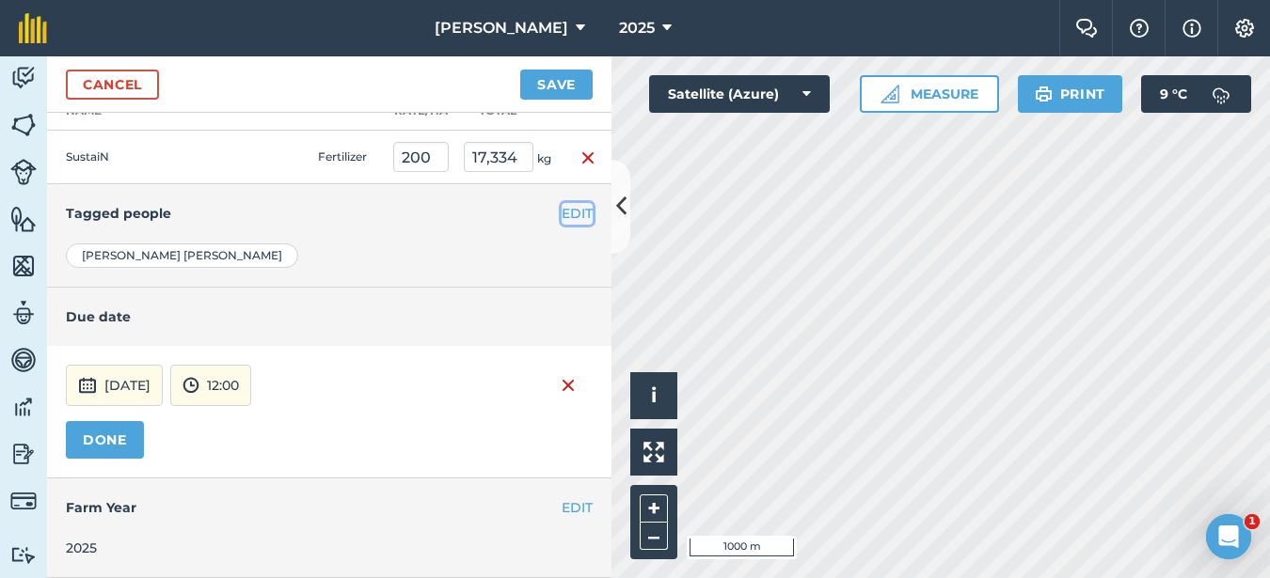
click at [564, 210] on button "EDIT" at bounding box center [577, 213] width 31 height 21
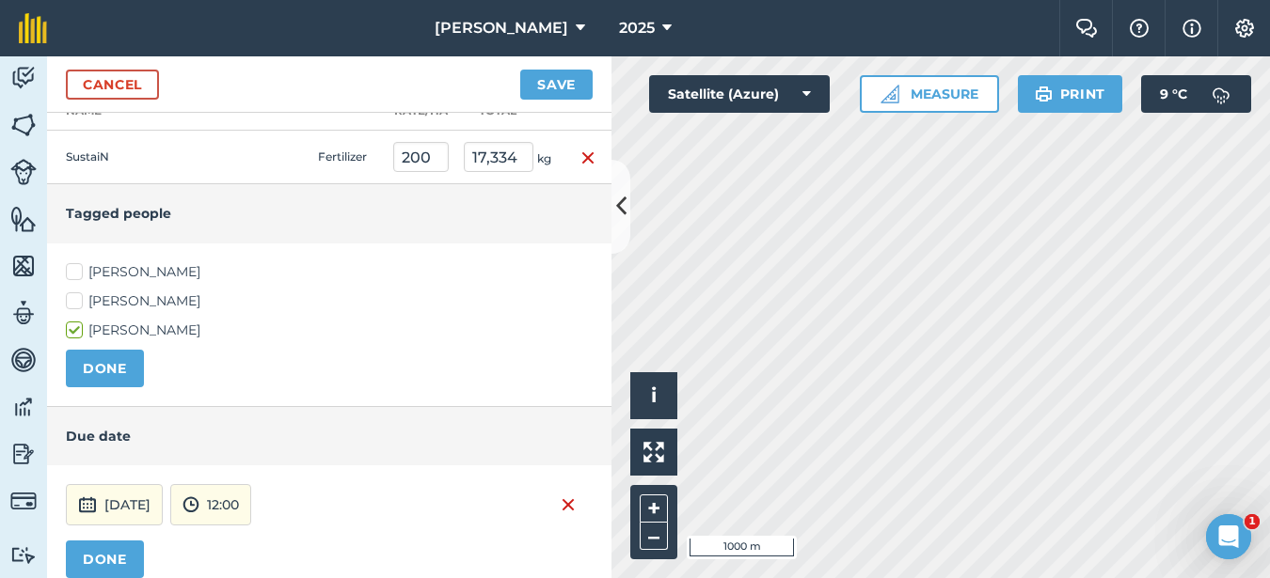
drag, startPoint x: 72, startPoint y: 266, endPoint x: 72, endPoint y: 279, distance: 13.2
click at [72, 267] on label "[PERSON_NAME]" at bounding box center [329, 272] width 527 height 20
click at [72, 267] on input "[PERSON_NAME]" at bounding box center [72, 268] width 12 height 12
checkbox input "true"
click at [69, 307] on label "[PERSON_NAME]" at bounding box center [329, 302] width 527 height 20
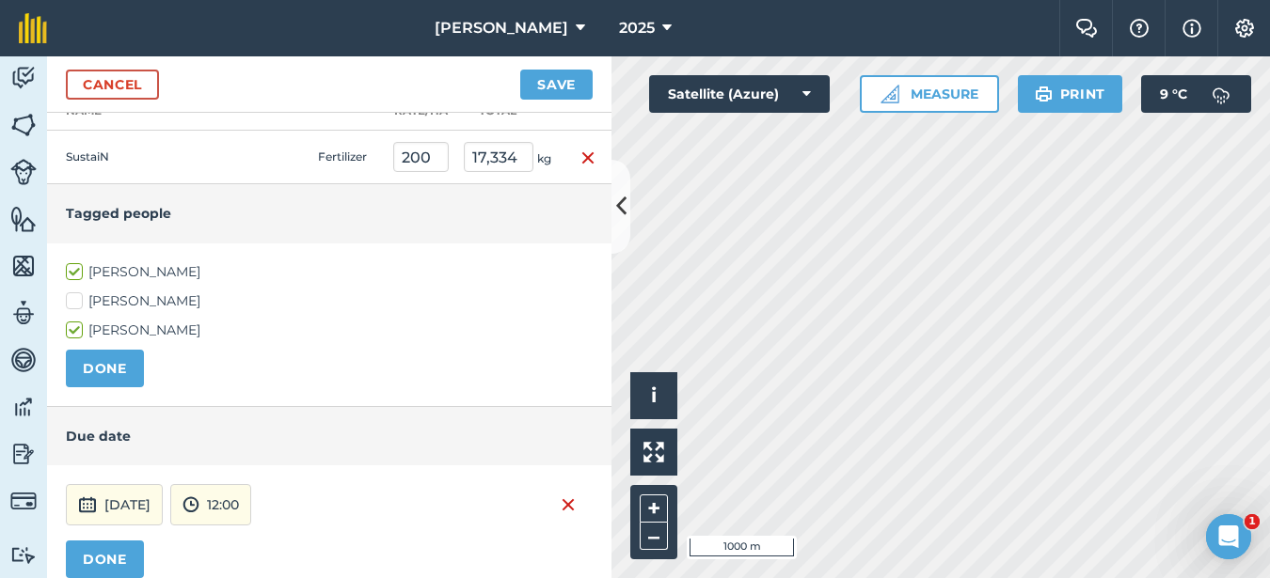
click at [69, 304] on input "[PERSON_NAME]" at bounding box center [72, 298] width 12 height 12
checkbox input "true"
click at [85, 366] on button "DONE" at bounding box center [105, 369] width 78 height 38
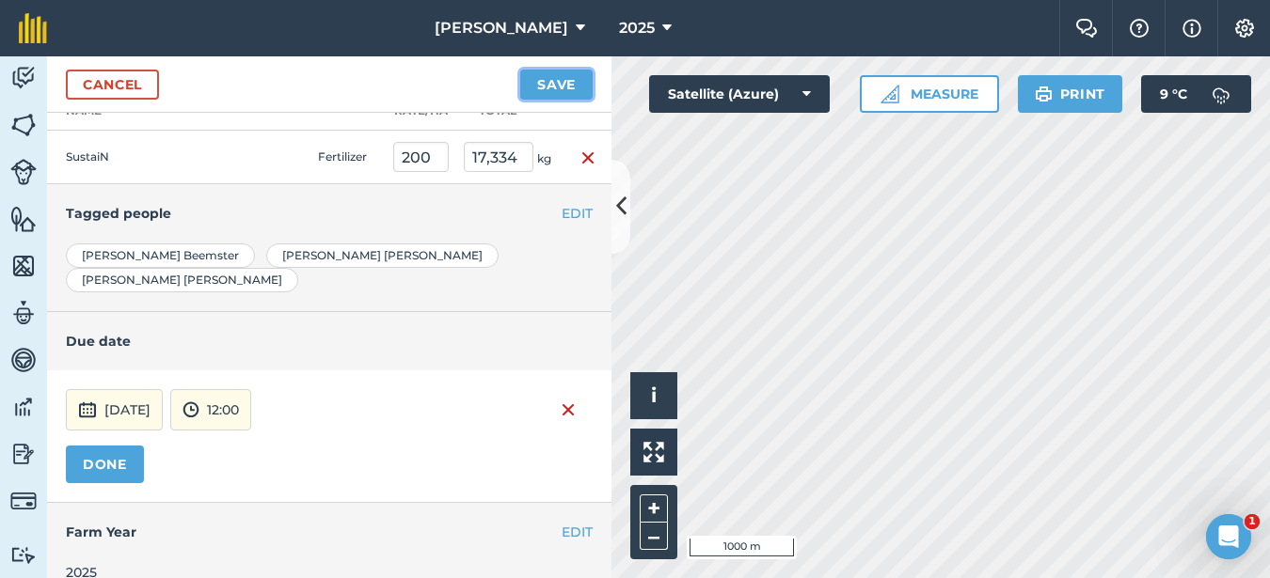
click at [562, 84] on button "Save" at bounding box center [556, 85] width 72 height 30
